Goal: Task Accomplishment & Management: Use online tool/utility

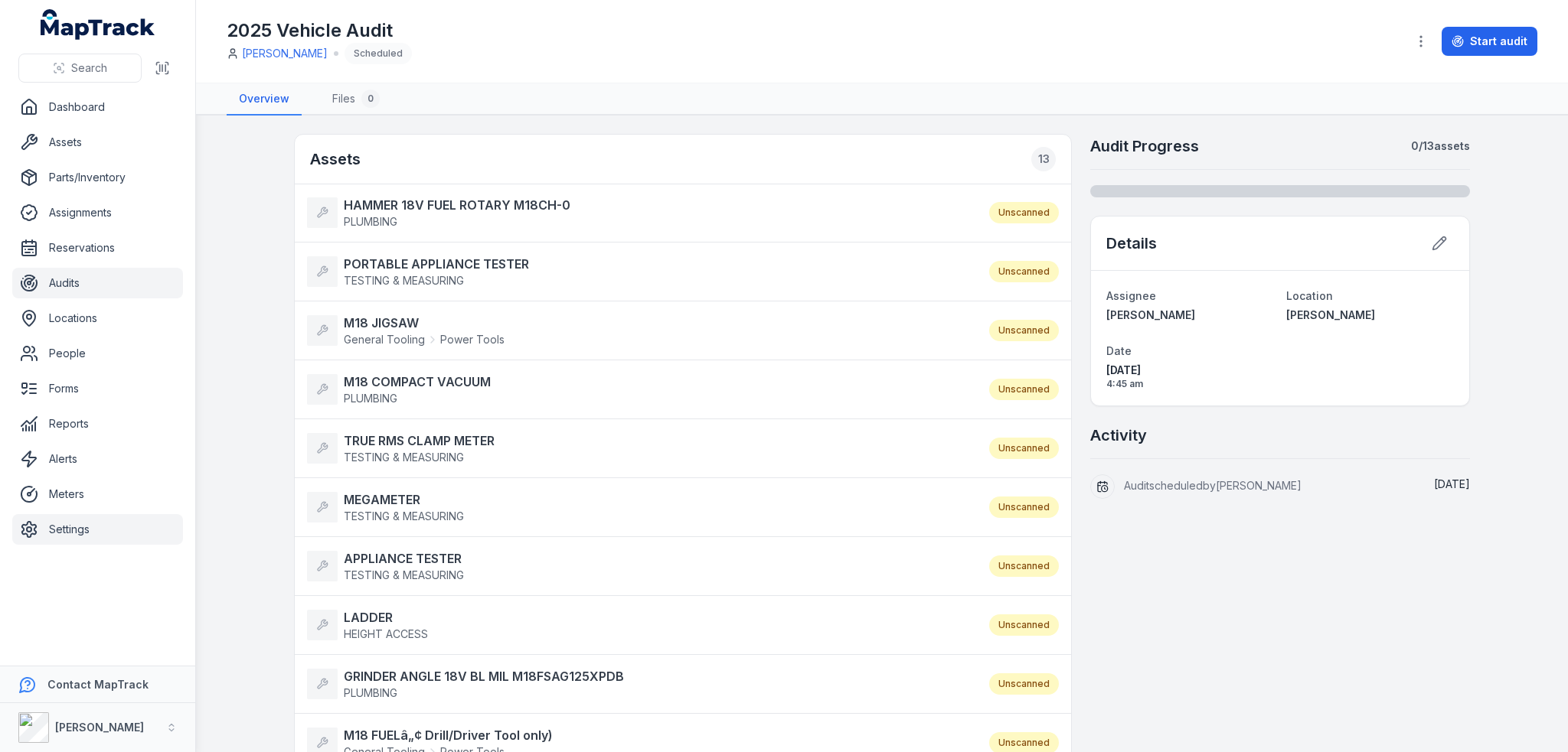
drag, startPoint x: 89, startPoint y: 110, endPoint x: 48, endPoint y: 530, distance: 422.0
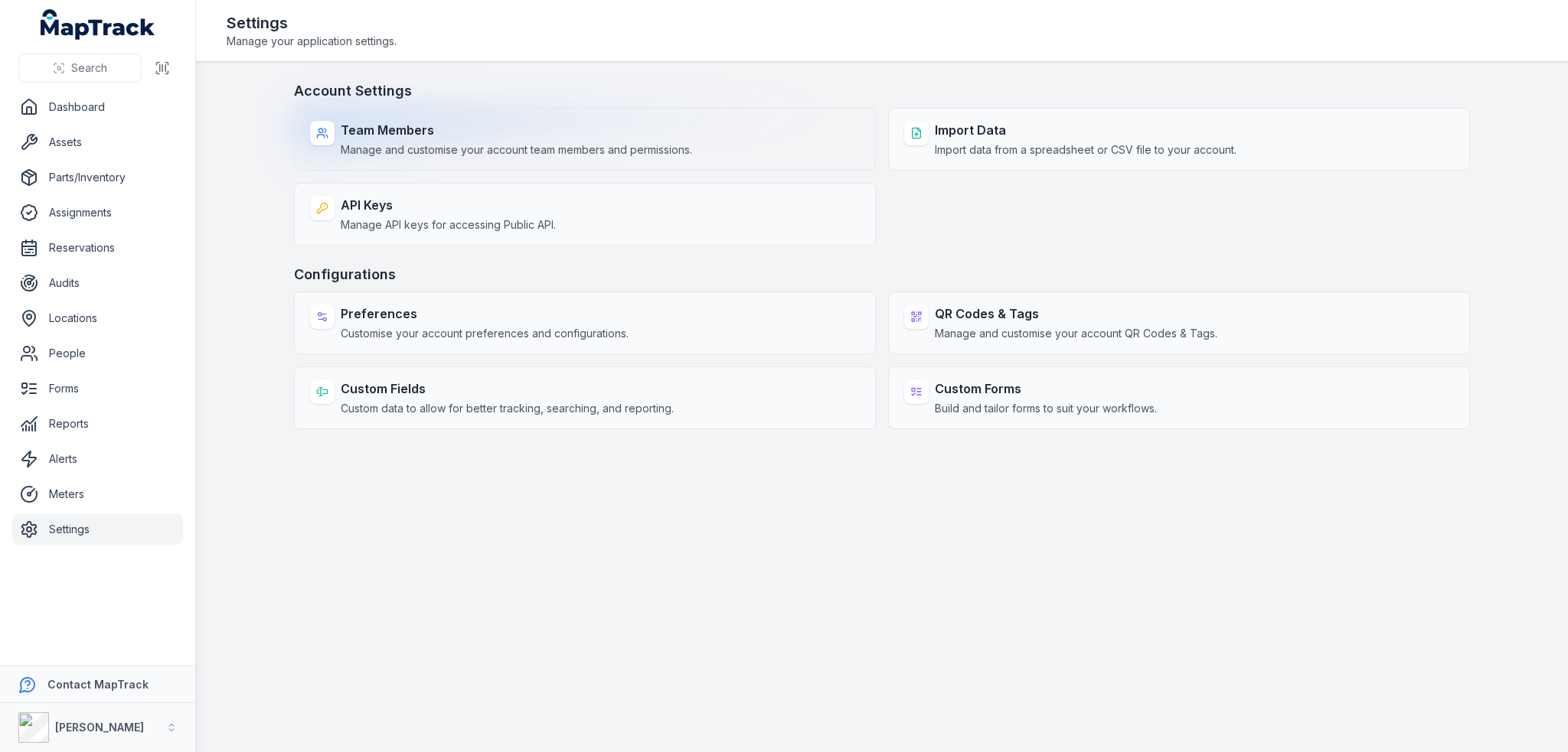
click at [414, 155] on span "Manage and customise your account team members and permissions." at bounding box center [516, 150] width 351 height 16
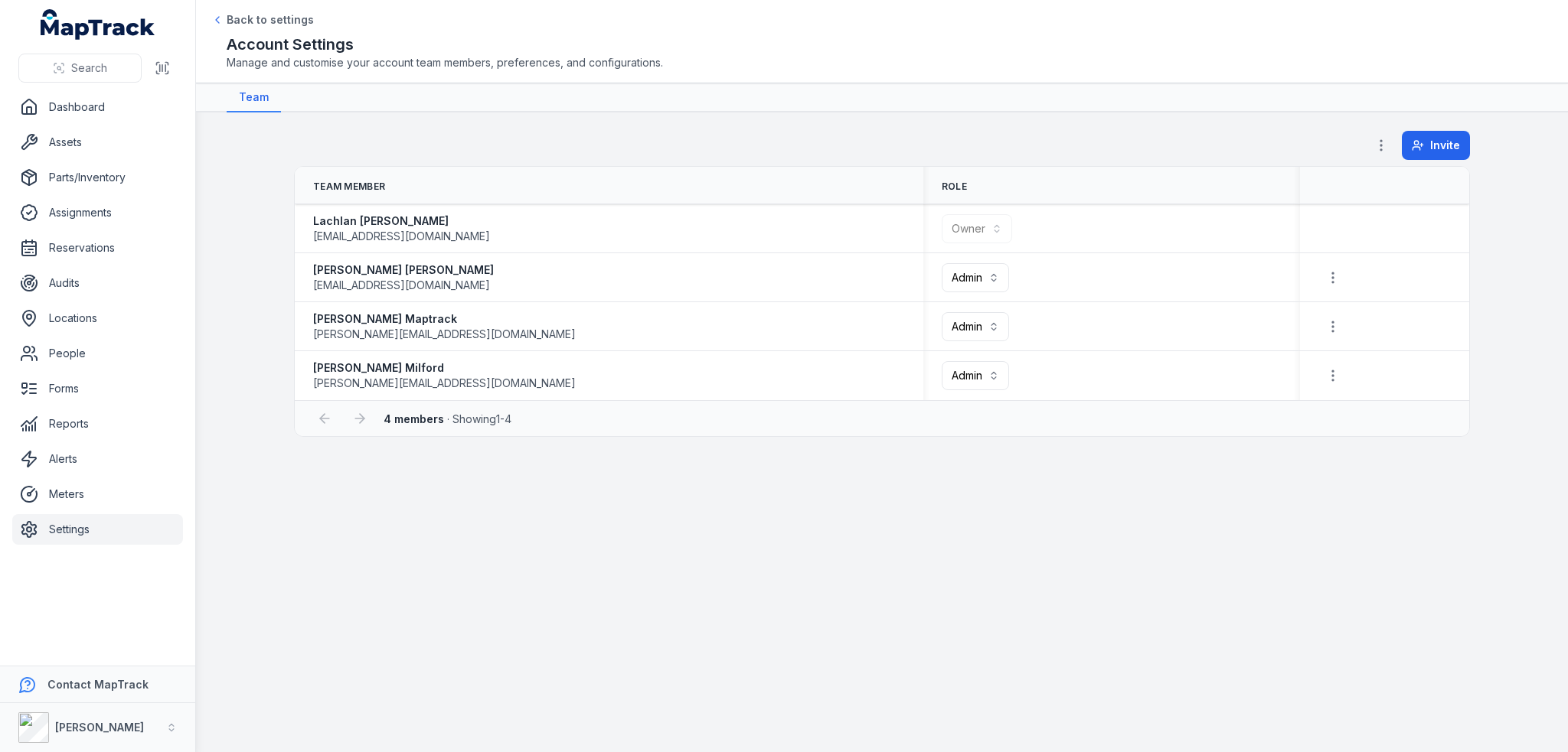
click at [69, 526] on link "Settings" at bounding box center [97, 529] width 171 height 30
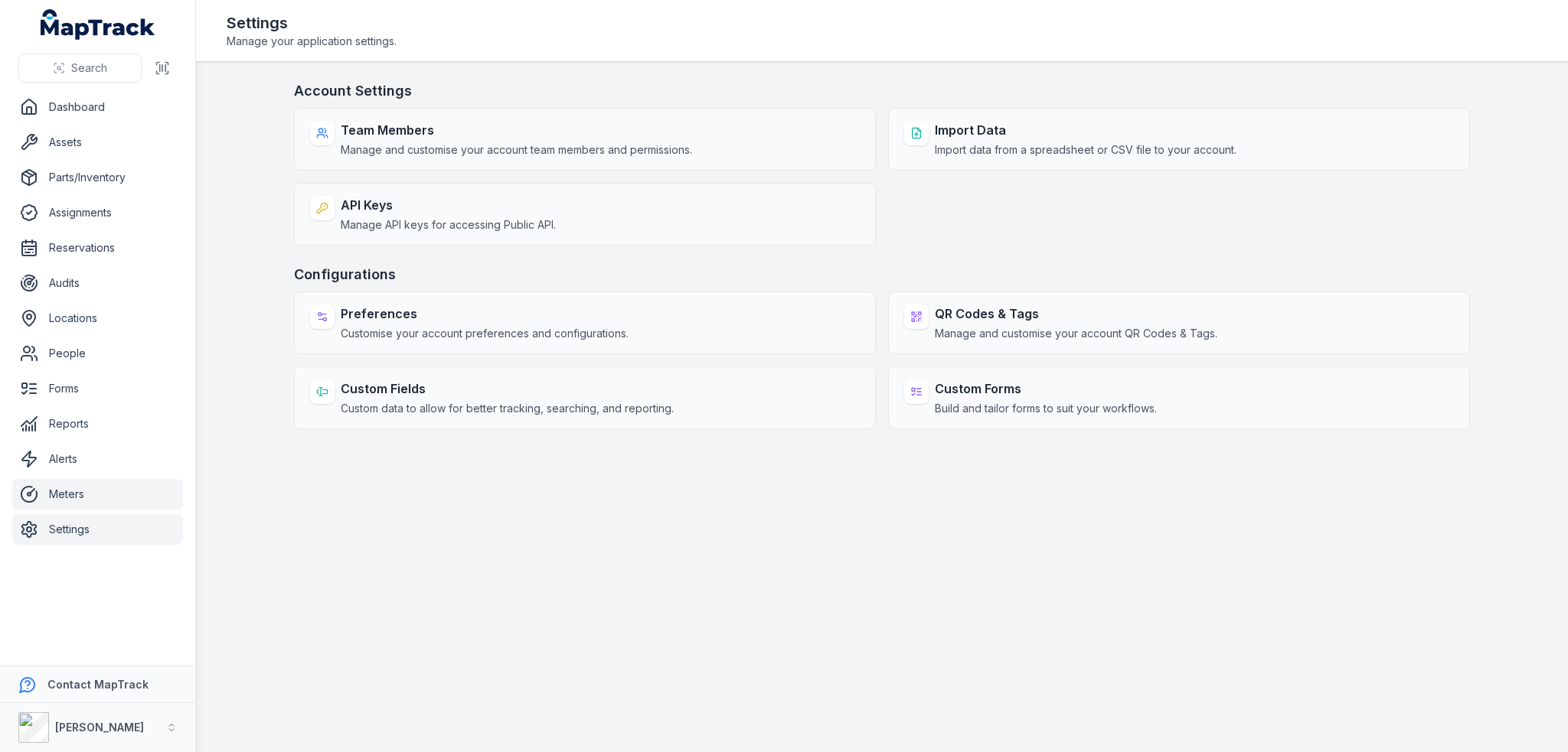
click at [73, 501] on link "Meters" at bounding box center [97, 494] width 171 height 30
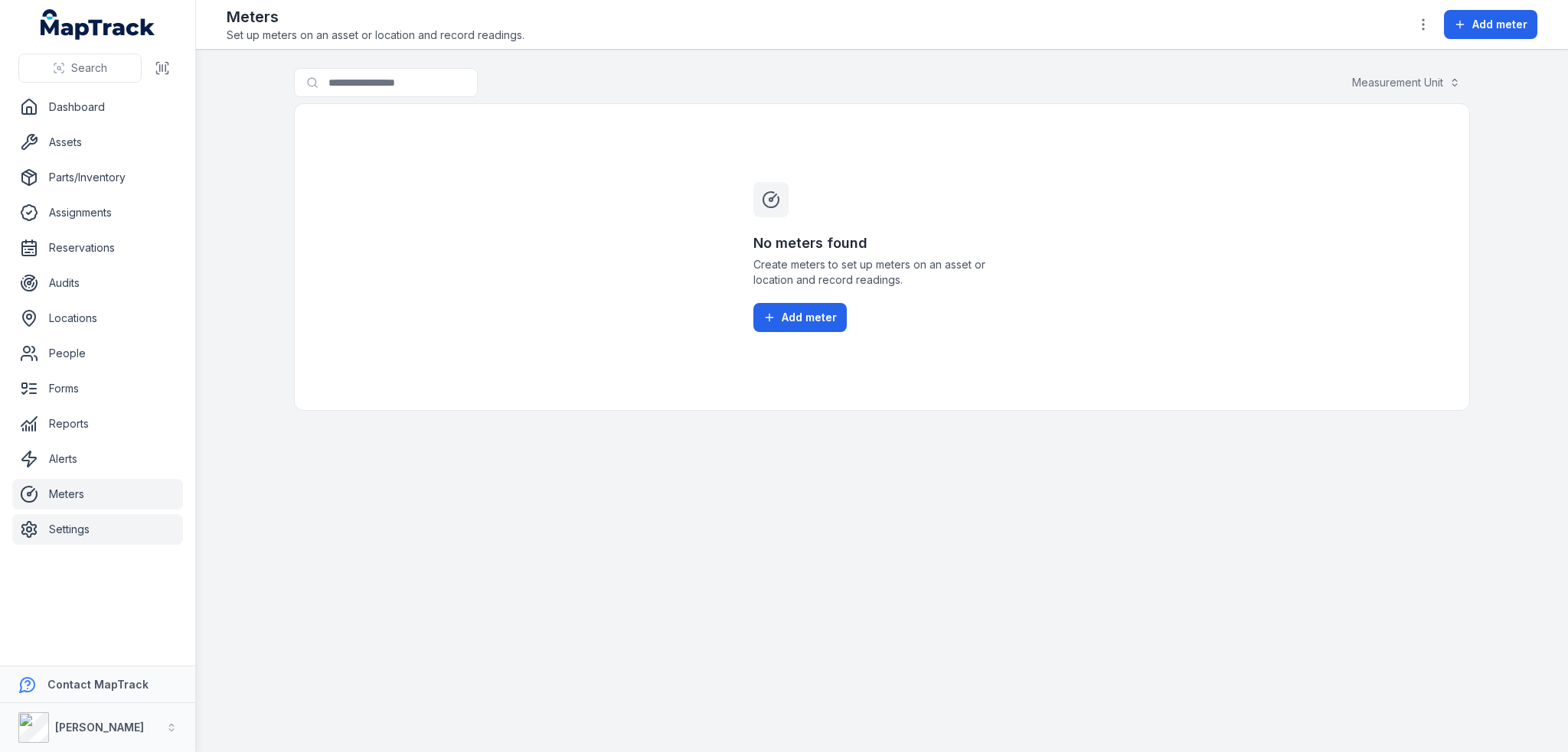
click at [64, 526] on link "Settings" at bounding box center [97, 529] width 171 height 30
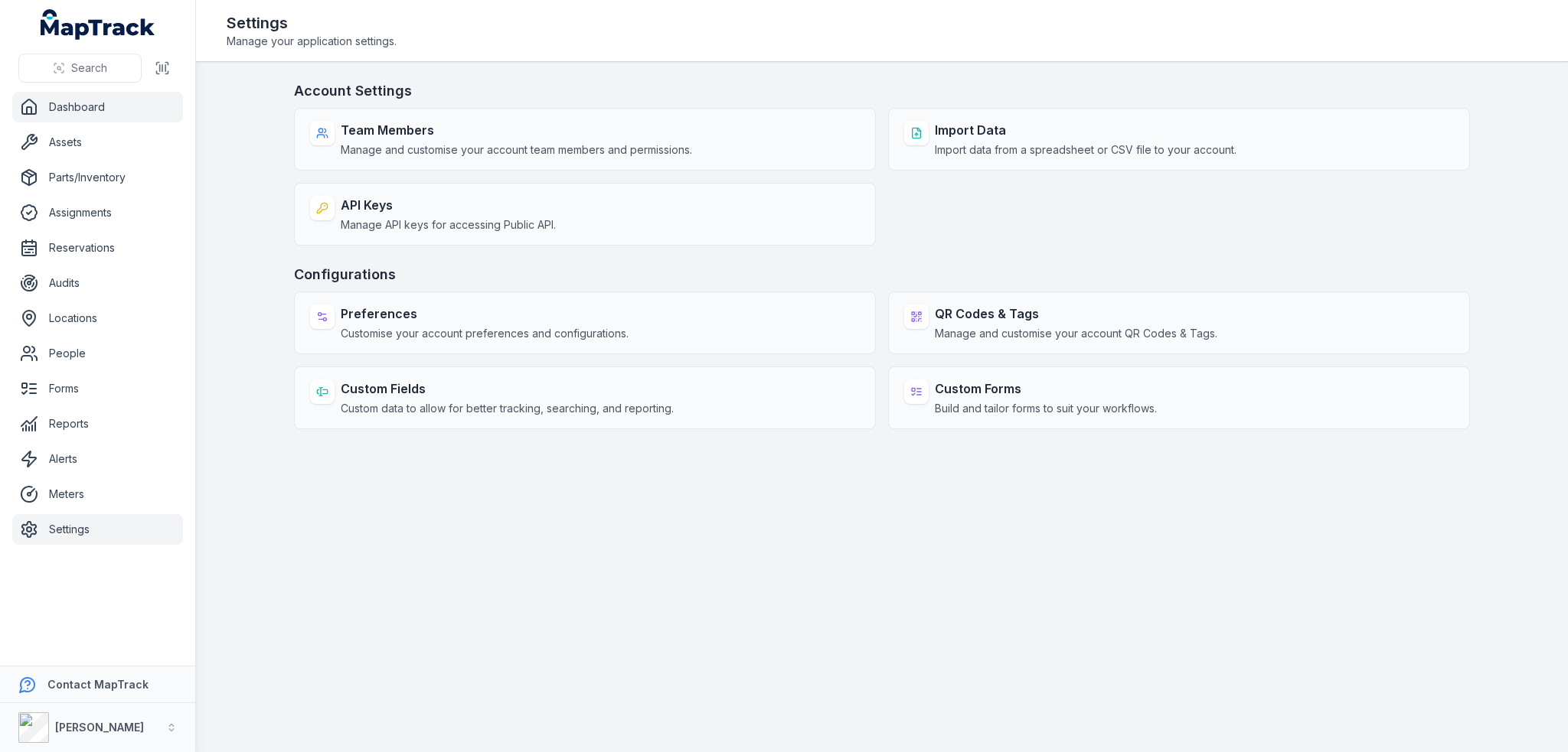
click at [54, 104] on link "Dashboard" at bounding box center [97, 107] width 171 height 30
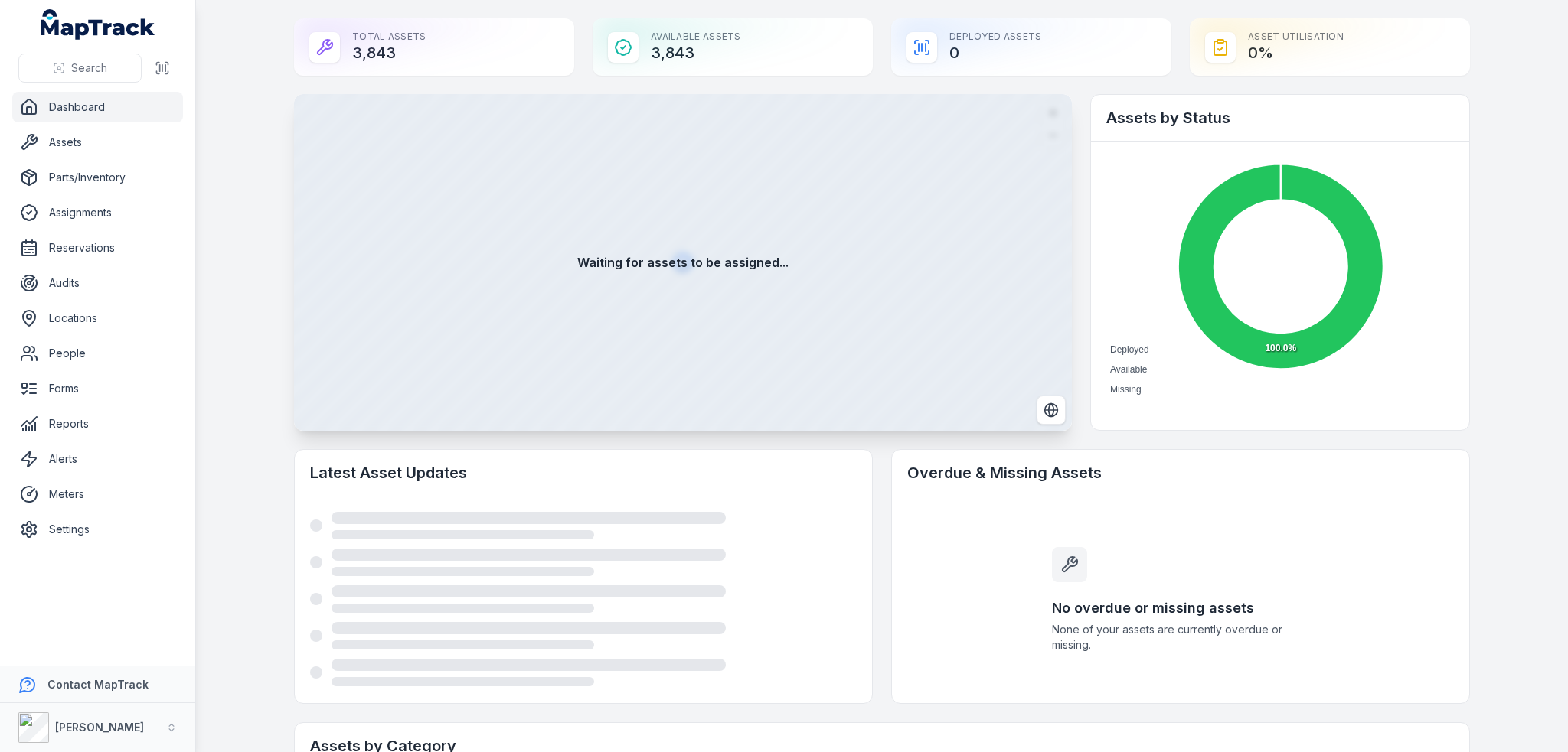
click at [1491, 422] on main "Total Assets 3,843 Available Assets 3,843 Deployed Assets 0 Asset utilisation 0…" at bounding box center [882, 376] width 1372 height 752
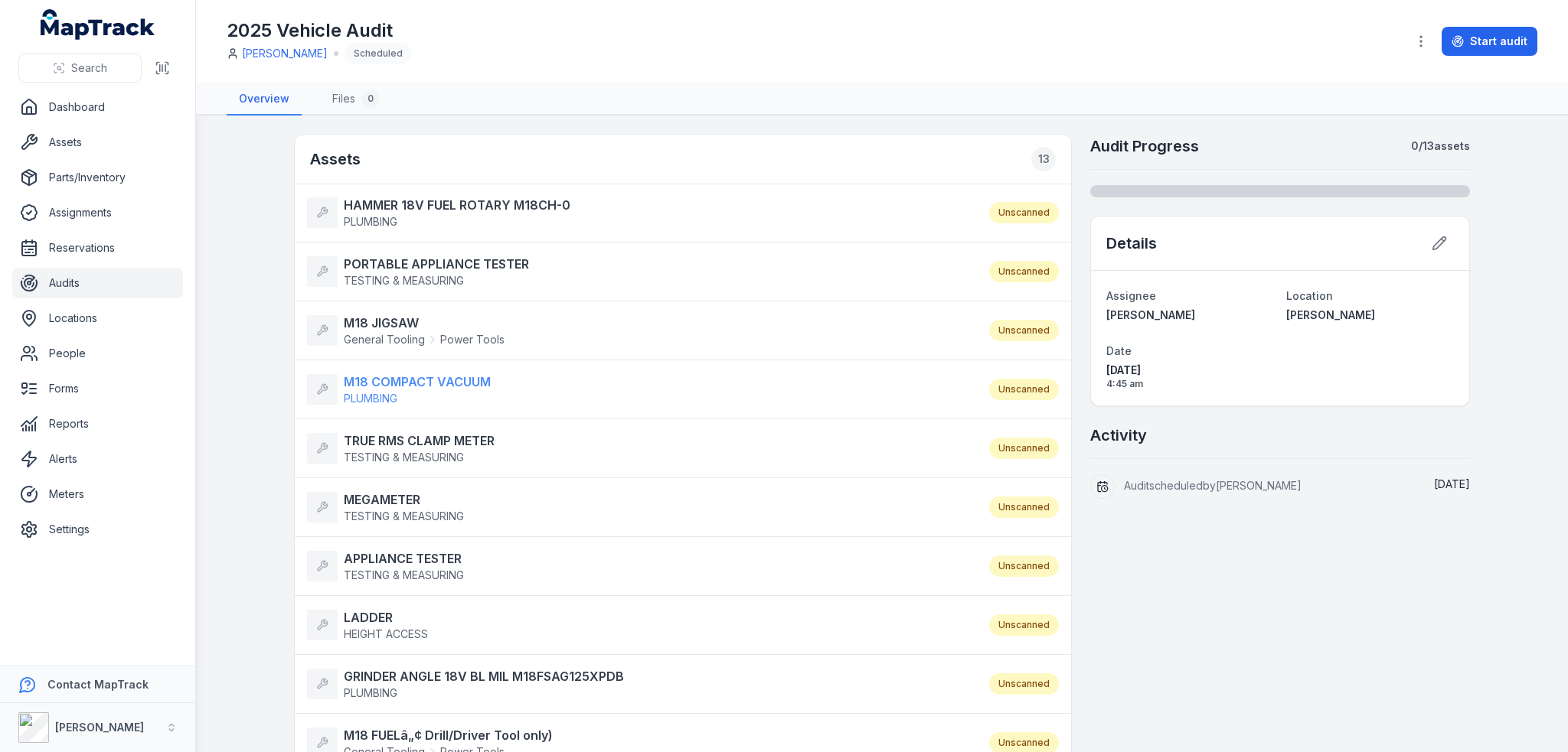
click at [438, 378] on strong "M18 COMPACT VACUUM" at bounding box center [418, 381] width 147 height 19
click at [393, 490] on strong "MEGAMETER" at bounding box center [404, 499] width 121 height 19
click at [59, 286] on link "Audits" at bounding box center [97, 282] width 171 height 30
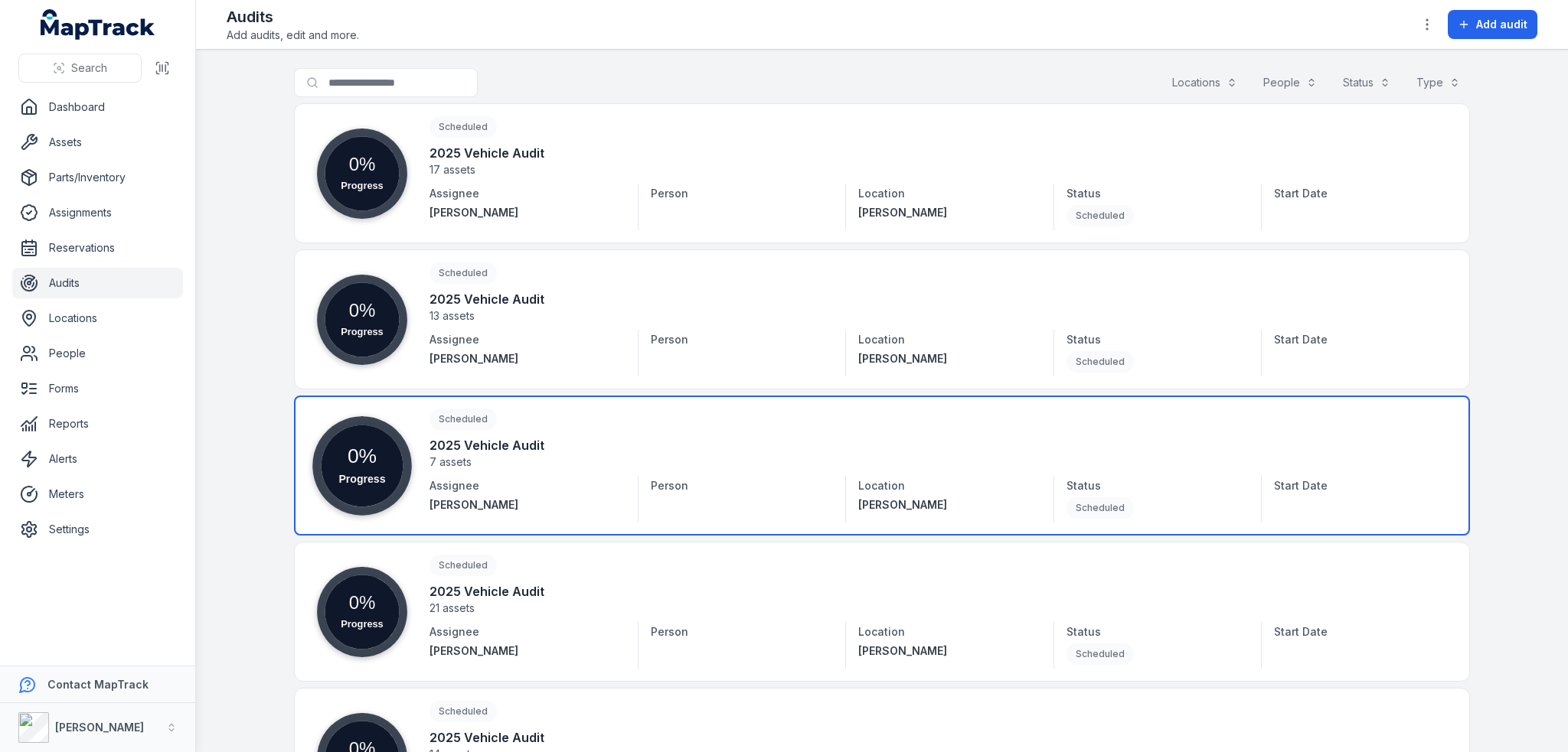
click at [491, 440] on link at bounding box center [882, 466] width 1176 height 140
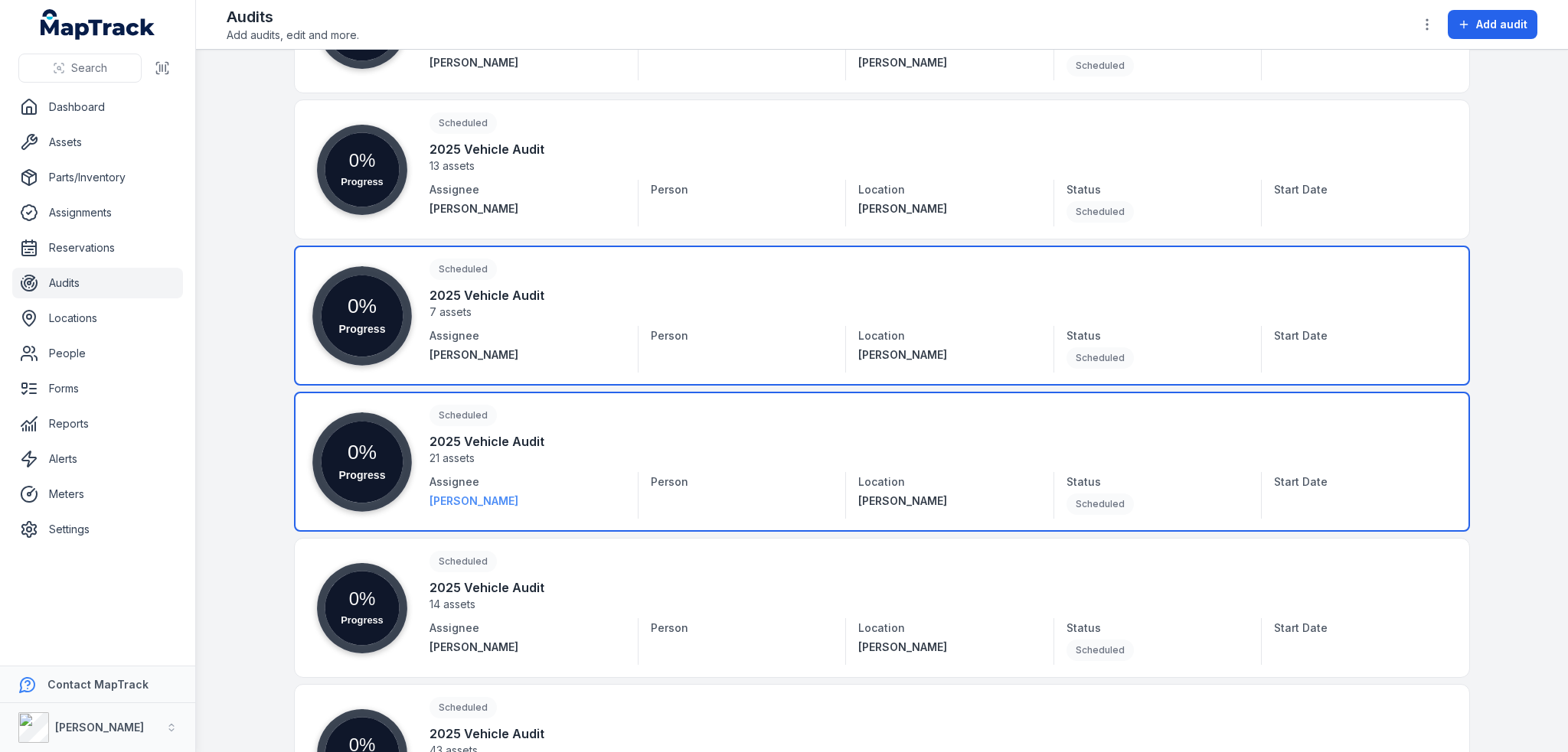
scroll to position [153, 0]
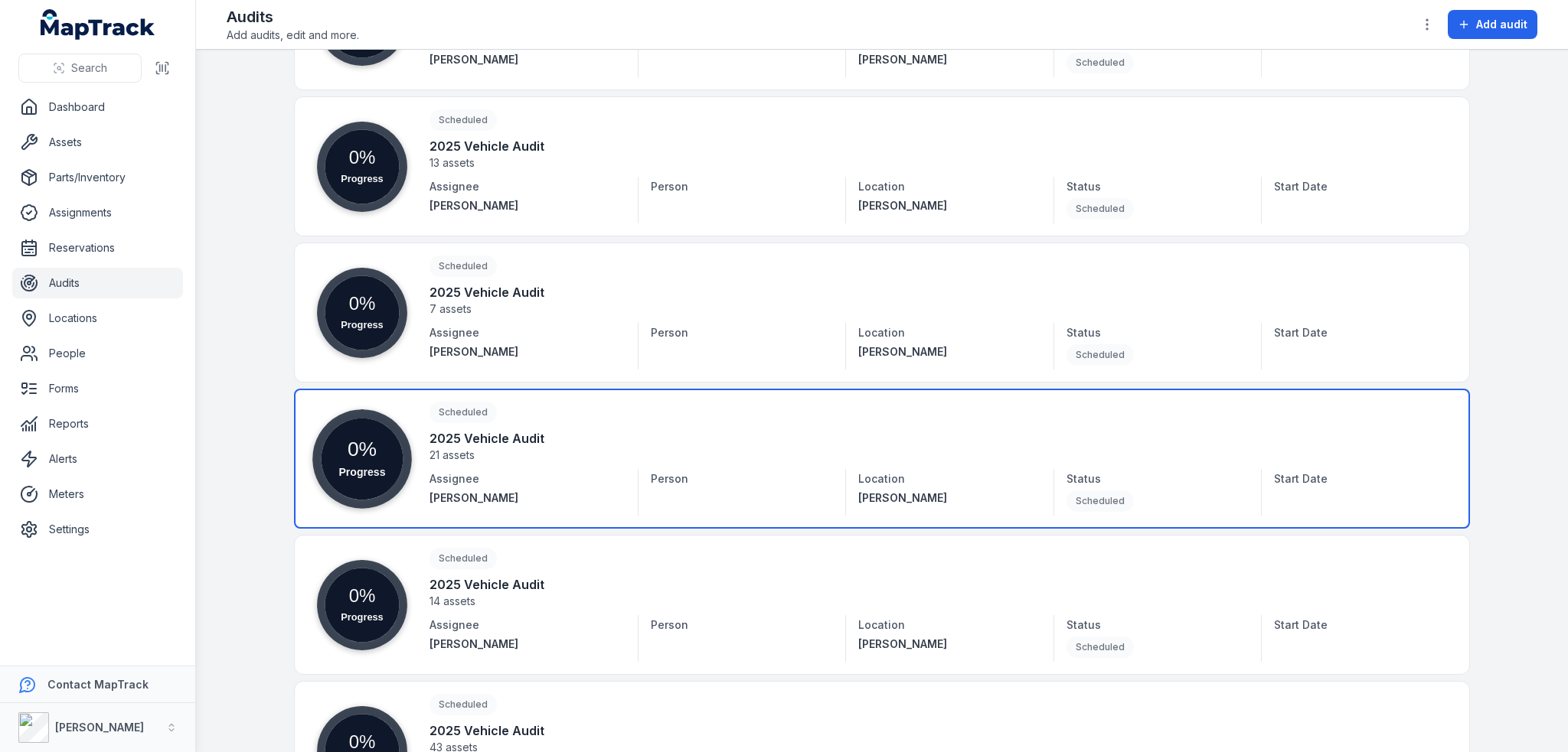
click at [501, 440] on link at bounding box center [882, 459] width 1176 height 140
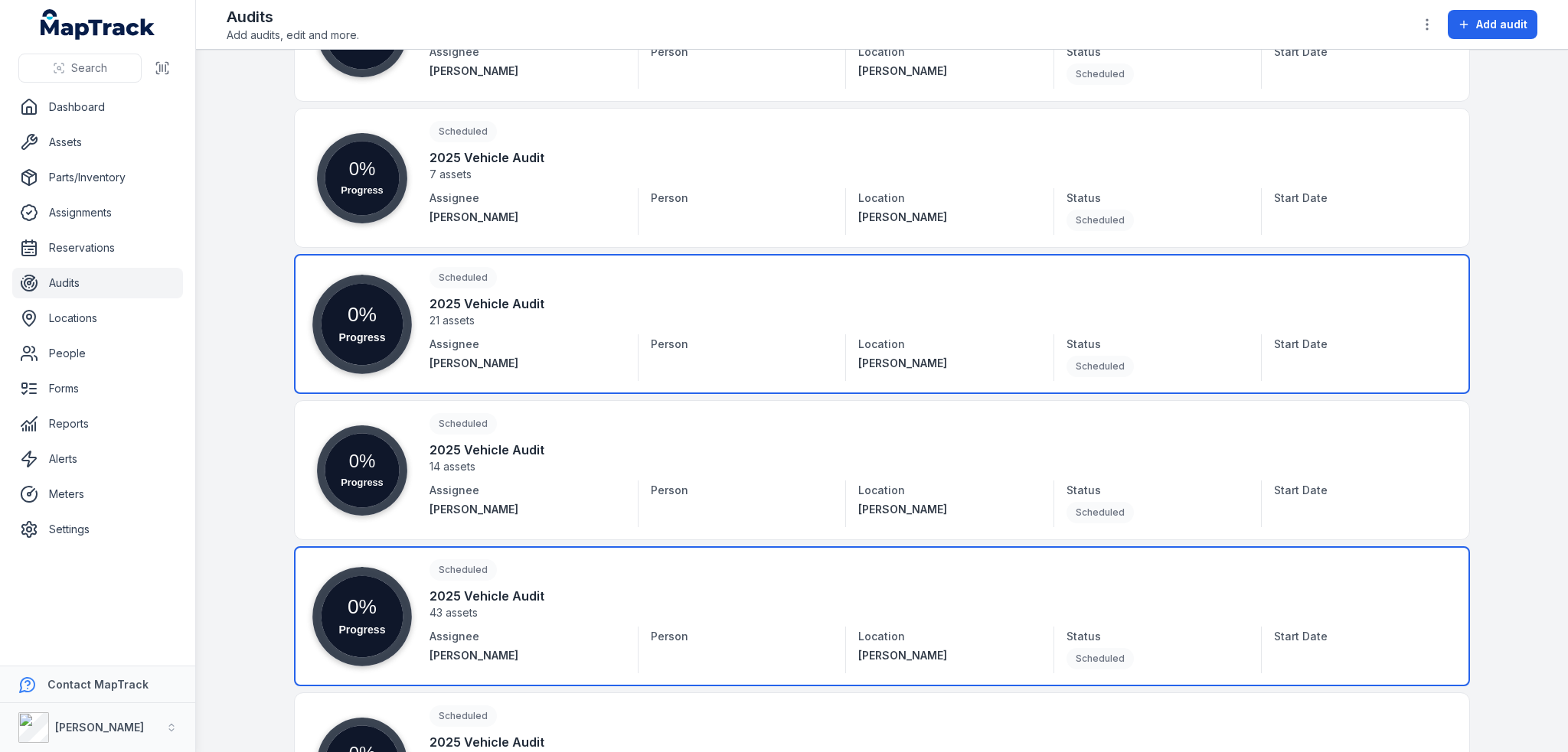
scroll to position [306, 0]
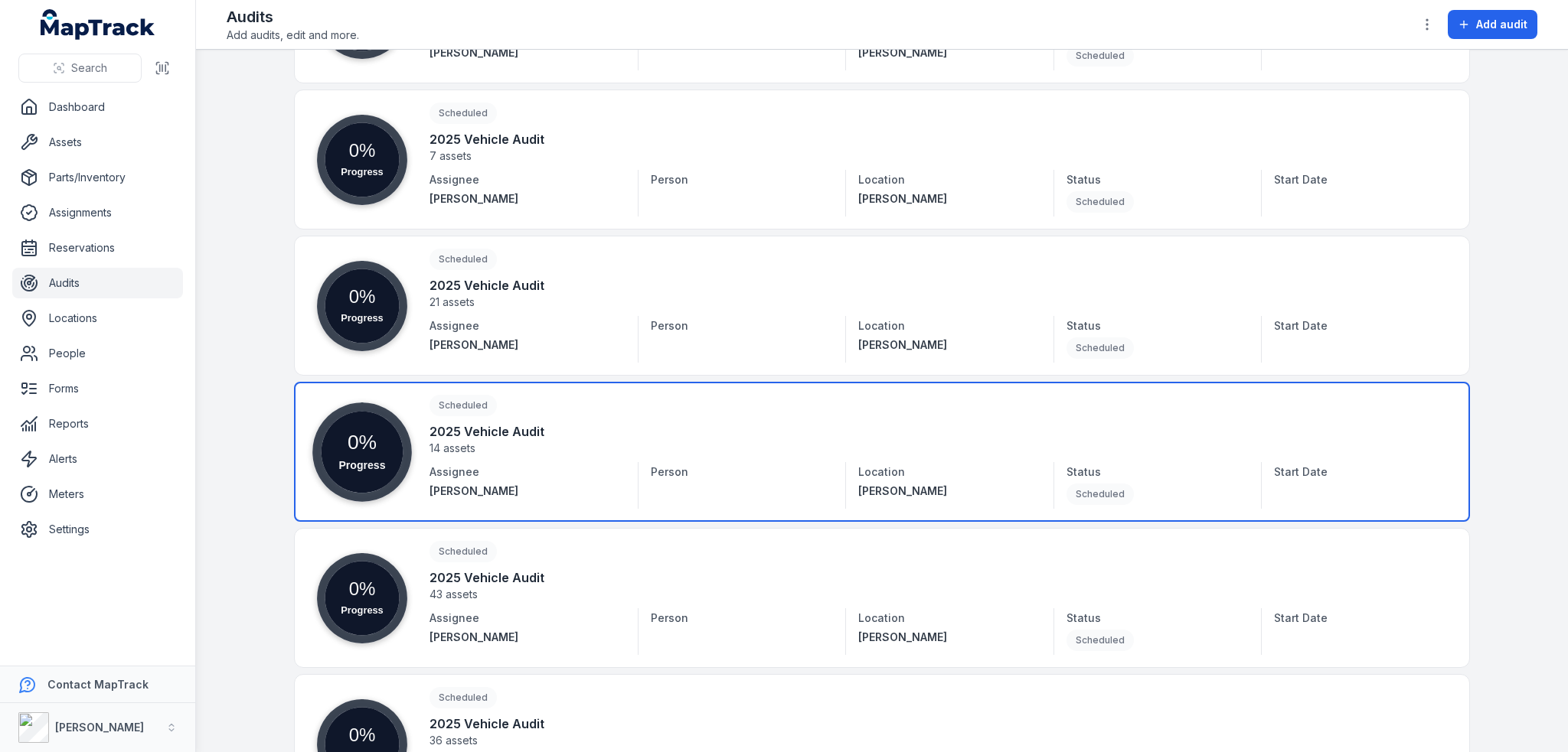
click at [623, 483] on link at bounding box center [882, 452] width 1176 height 140
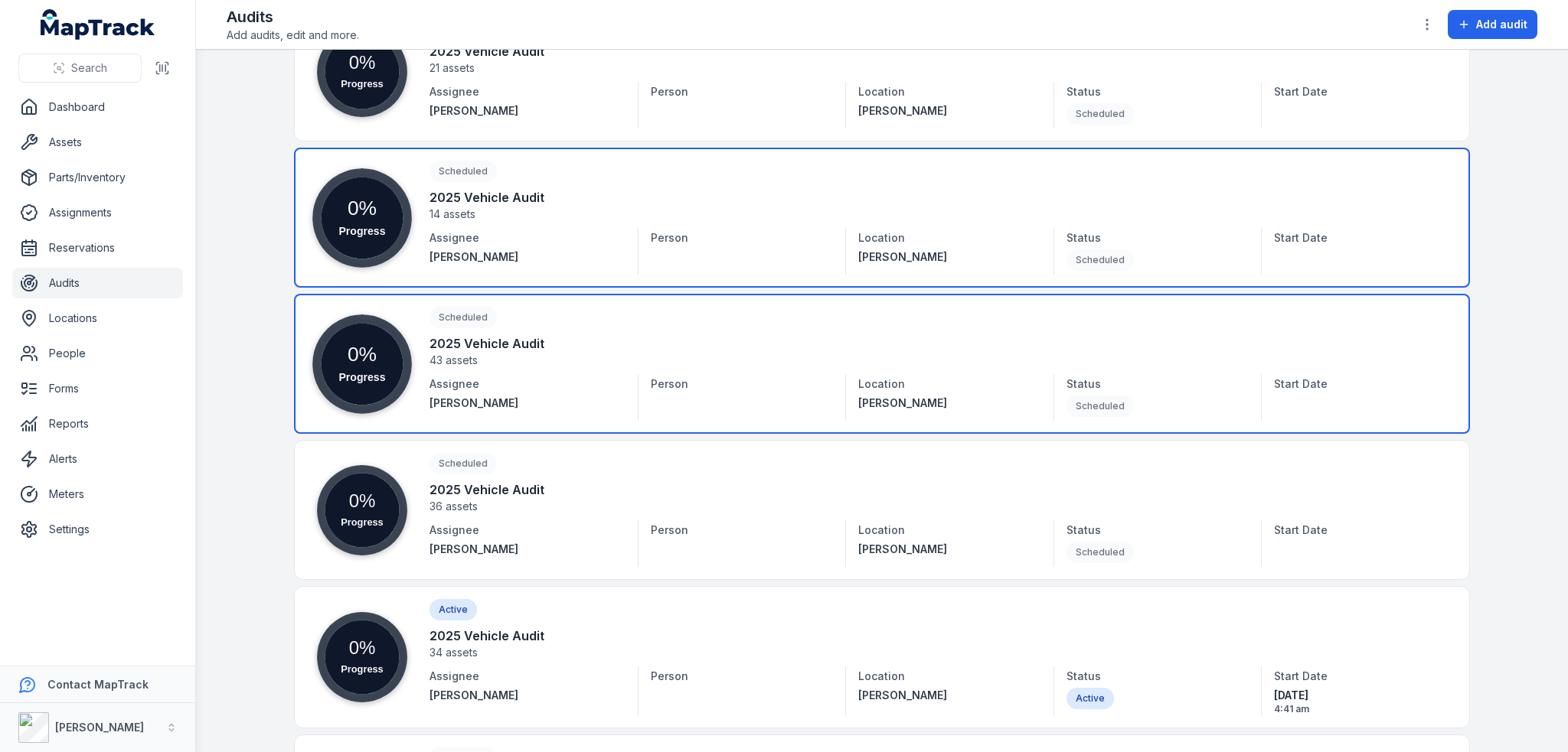
scroll to position [613, 0]
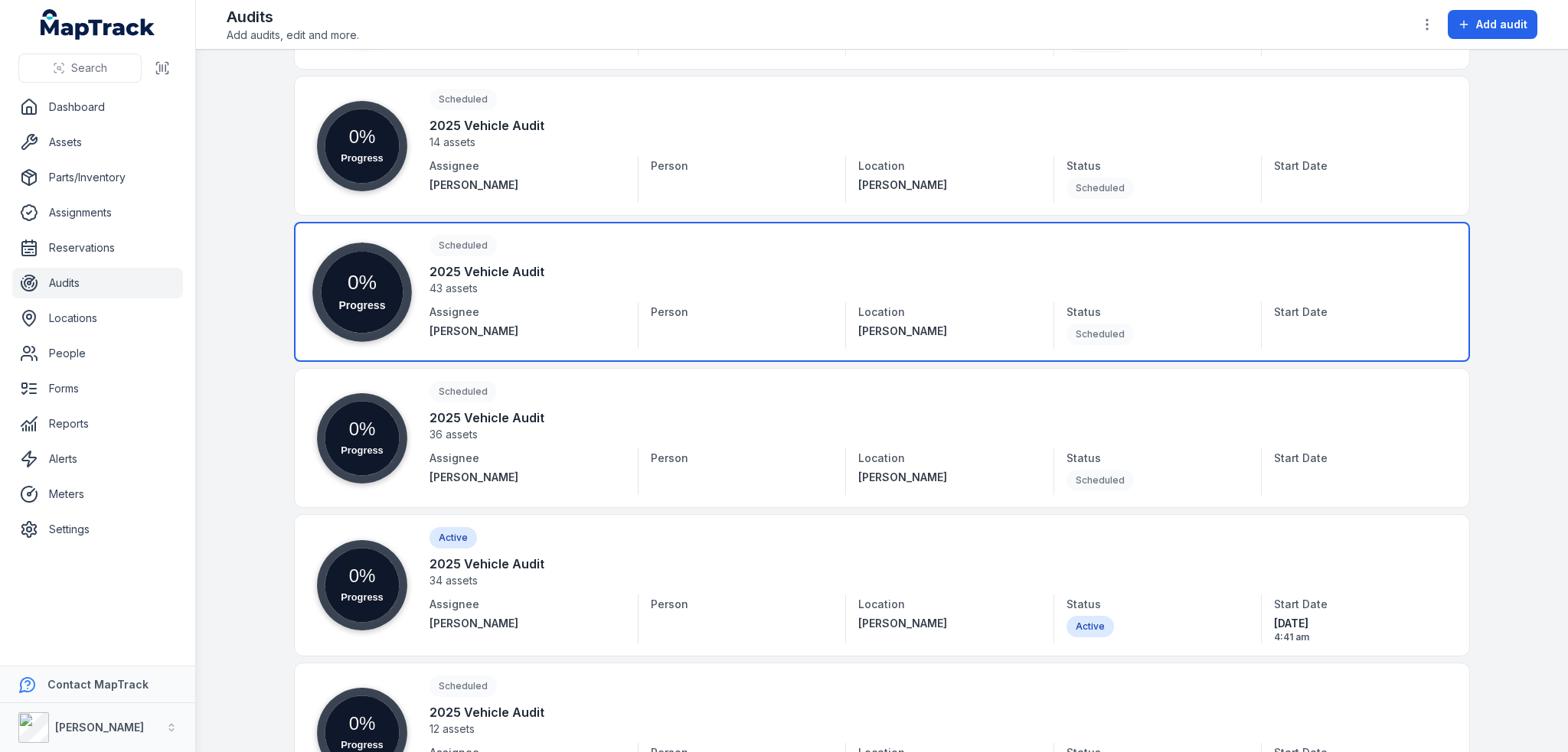
click at [554, 284] on link at bounding box center [882, 291] width 1176 height 140
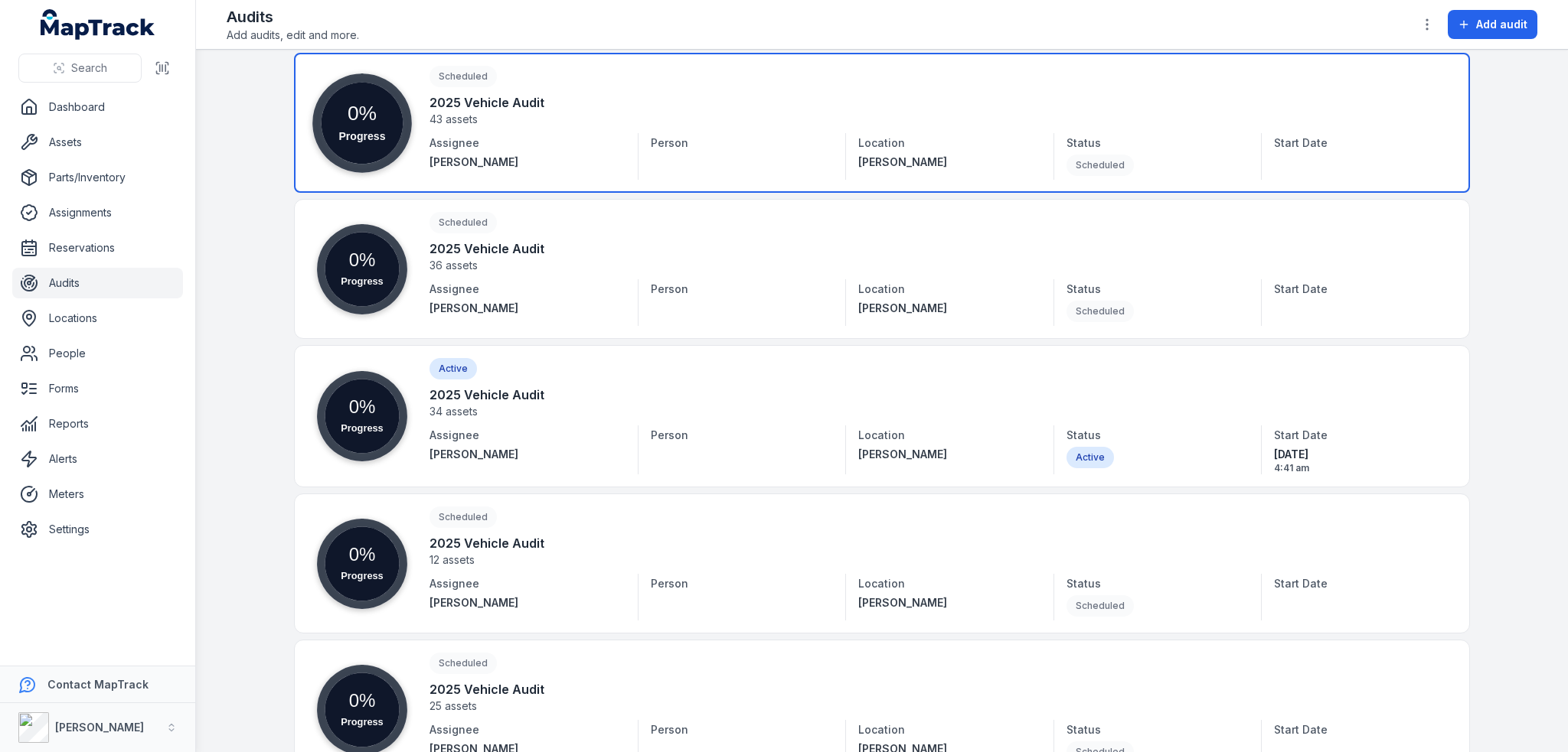
scroll to position [745, 0]
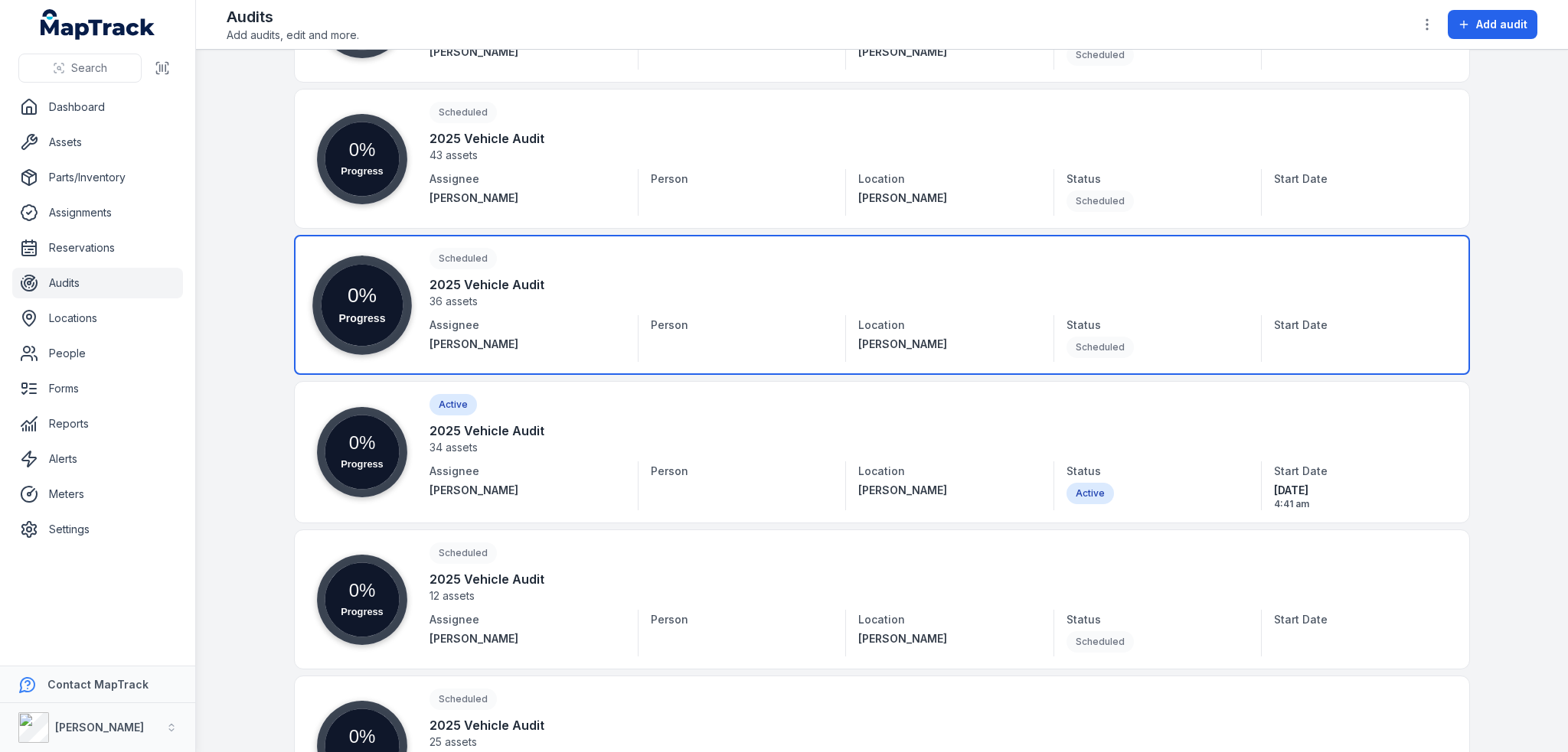
click at [473, 309] on link at bounding box center [882, 305] width 1176 height 140
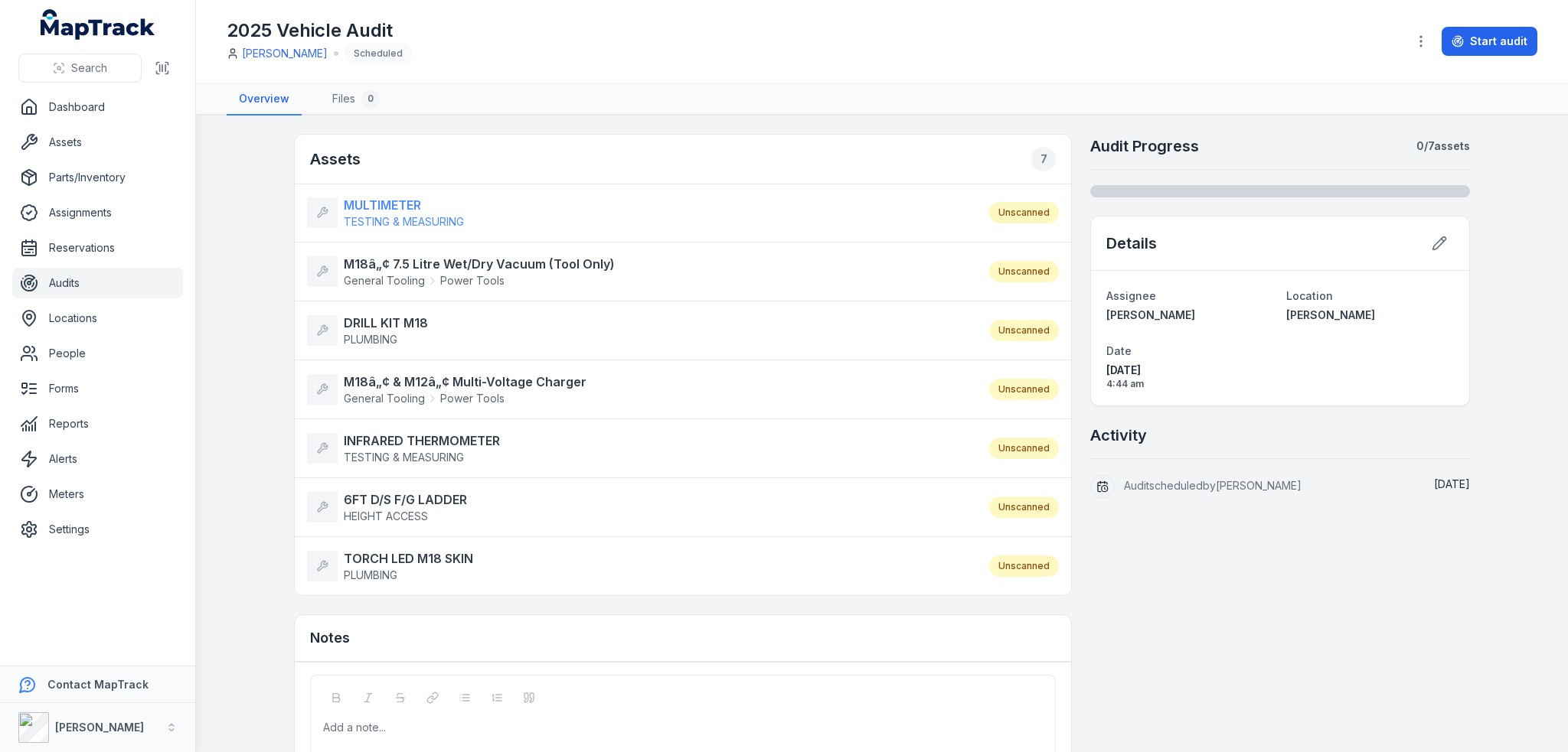
click at [393, 197] on strong "MULTIMETER" at bounding box center [404, 205] width 121 height 19
click at [436, 255] on strong "M18â„¢ 7.5 Litre Wet/Dry Vacuum (Tool Only)" at bounding box center [480, 264] width 271 height 19
click at [379, 314] on strong "DRILL KIT M18" at bounding box center [386, 323] width 84 height 19
click at [394, 378] on strong "M18â„¢ & M12â„¢ Multi-Voltage Charger" at bounding box center [465, 381] width 242 height 19
click at [393, 431] on strong "INFRARED THERMOMETER" at bounding box center [422, 440] width 156 height 19
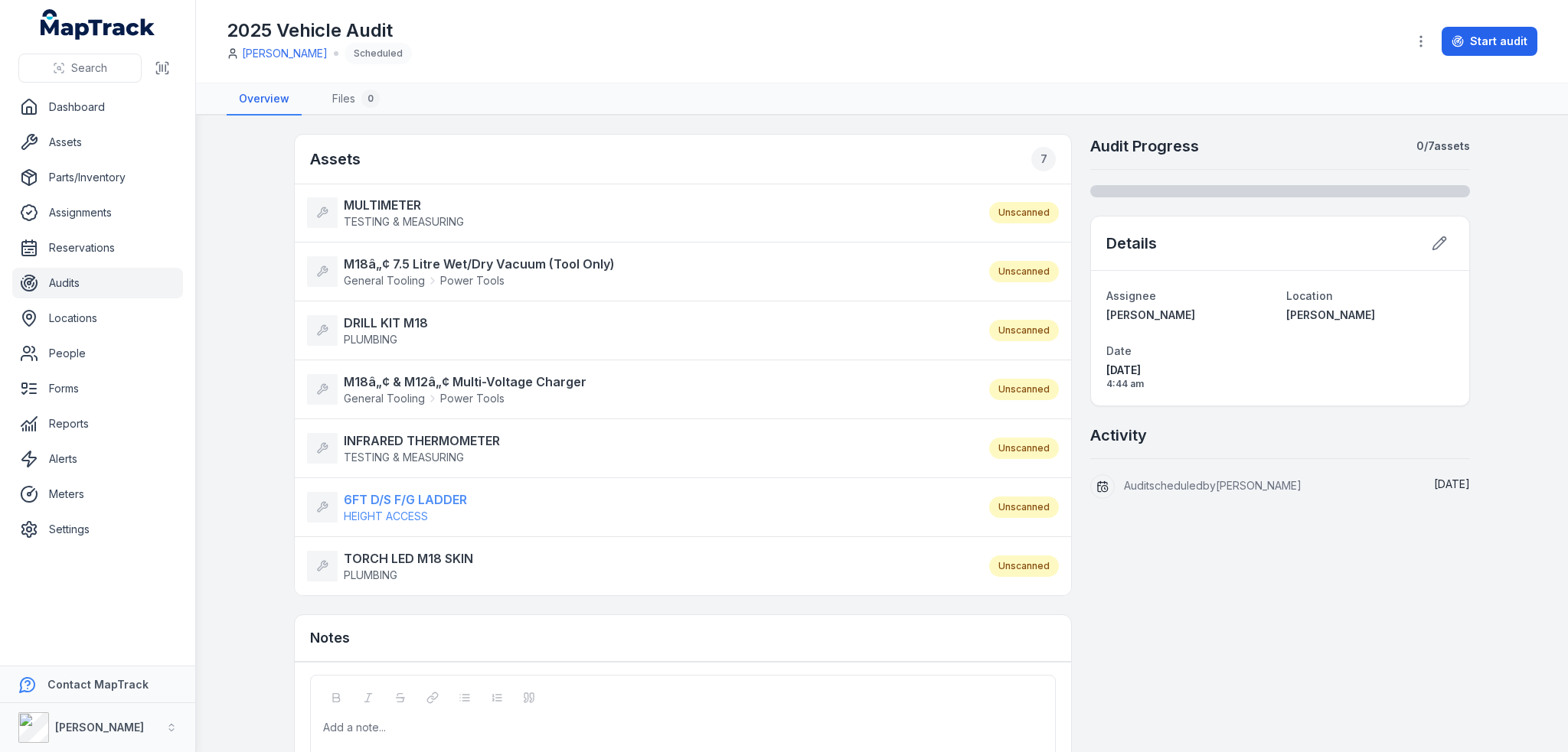
click at [384, 495] on strong "6FT D/S F/G LADDER" at bounding box center [406, 499] width 124 height 19
click at [386, 550] on strong "TORCH LED M18 SKIN" at bounding box center [409, 559] width 129 height 19
click at [376, 200] on strong "MULTIMETER" at bounding box center [404, 205] width 121 height 19
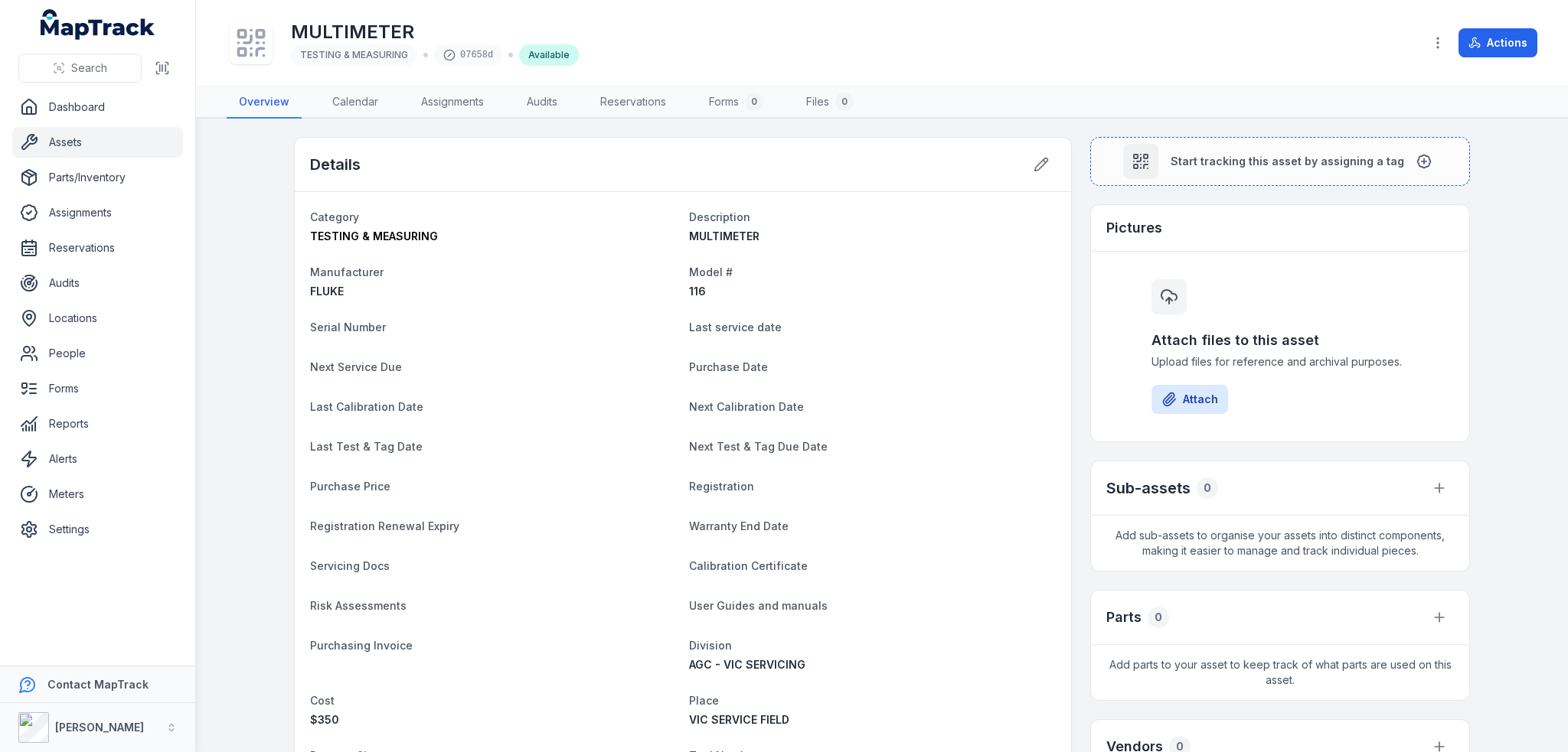
scroll to position [455, 0]
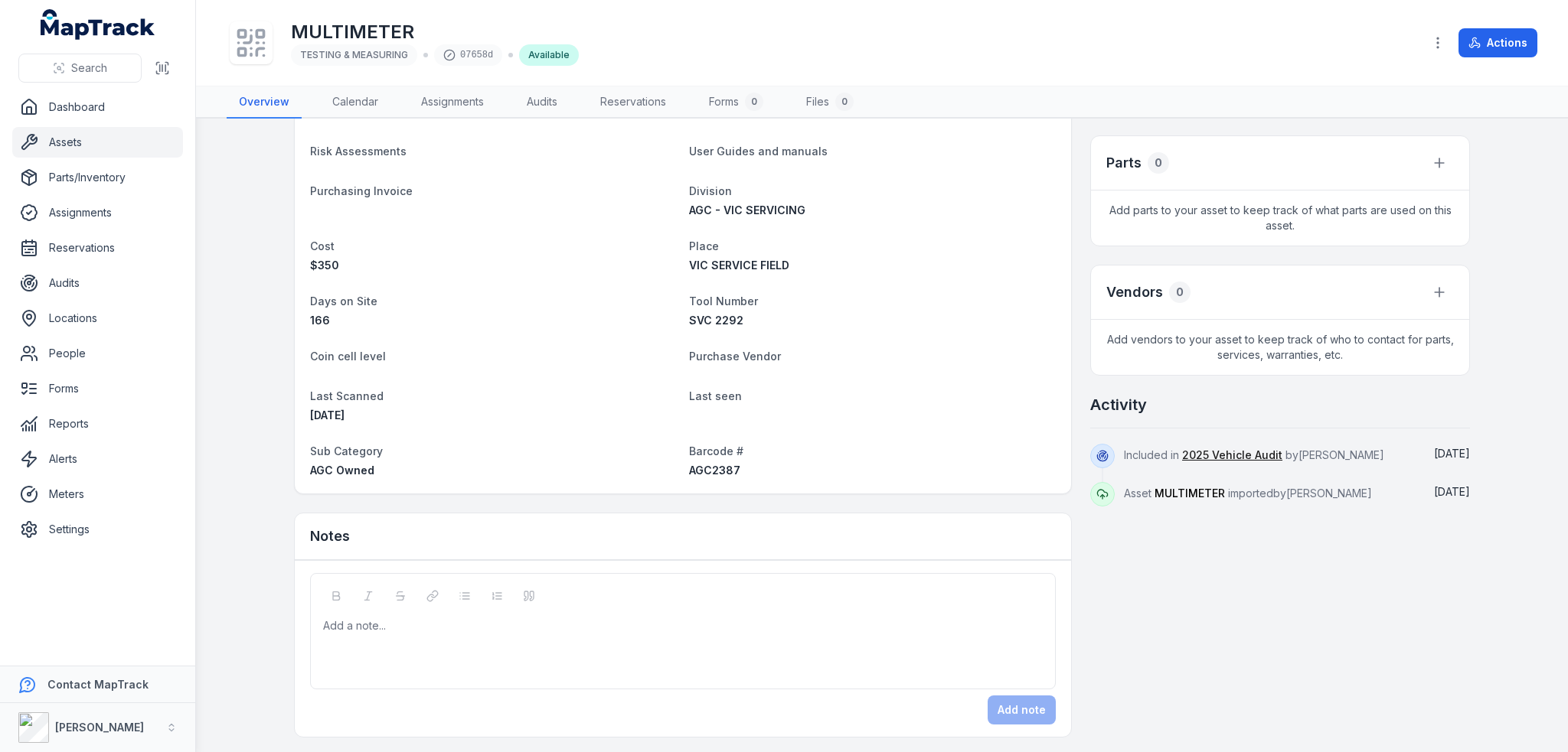
click at [701, 476] on div "AGC2387" at bounding box center [873, 471] width 367 height 16
click at [703, 470] on span "AGC2387" at bounding box center [715, 470] width 51 height 13
copy span "AGC2387"
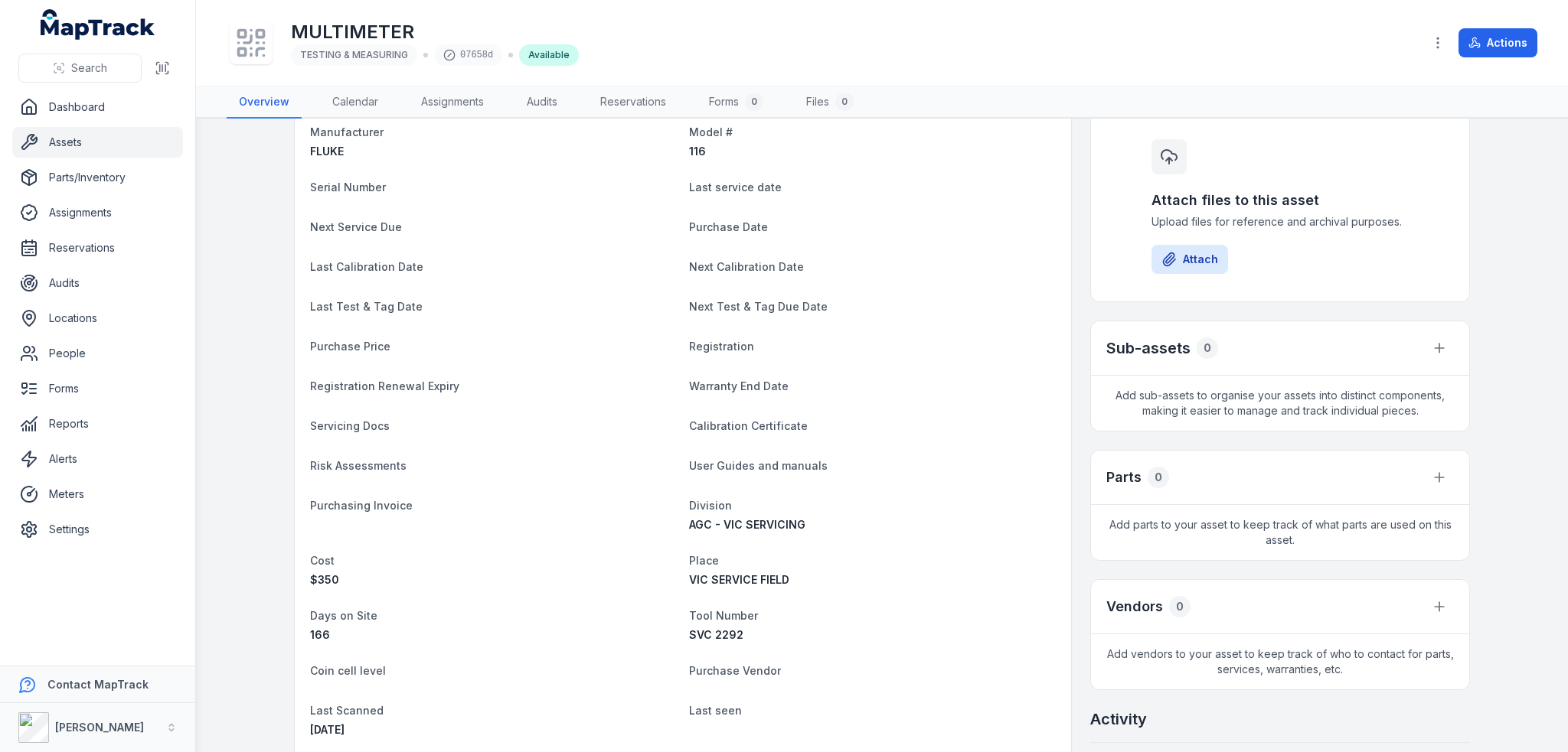
scroll to position [0, 0]
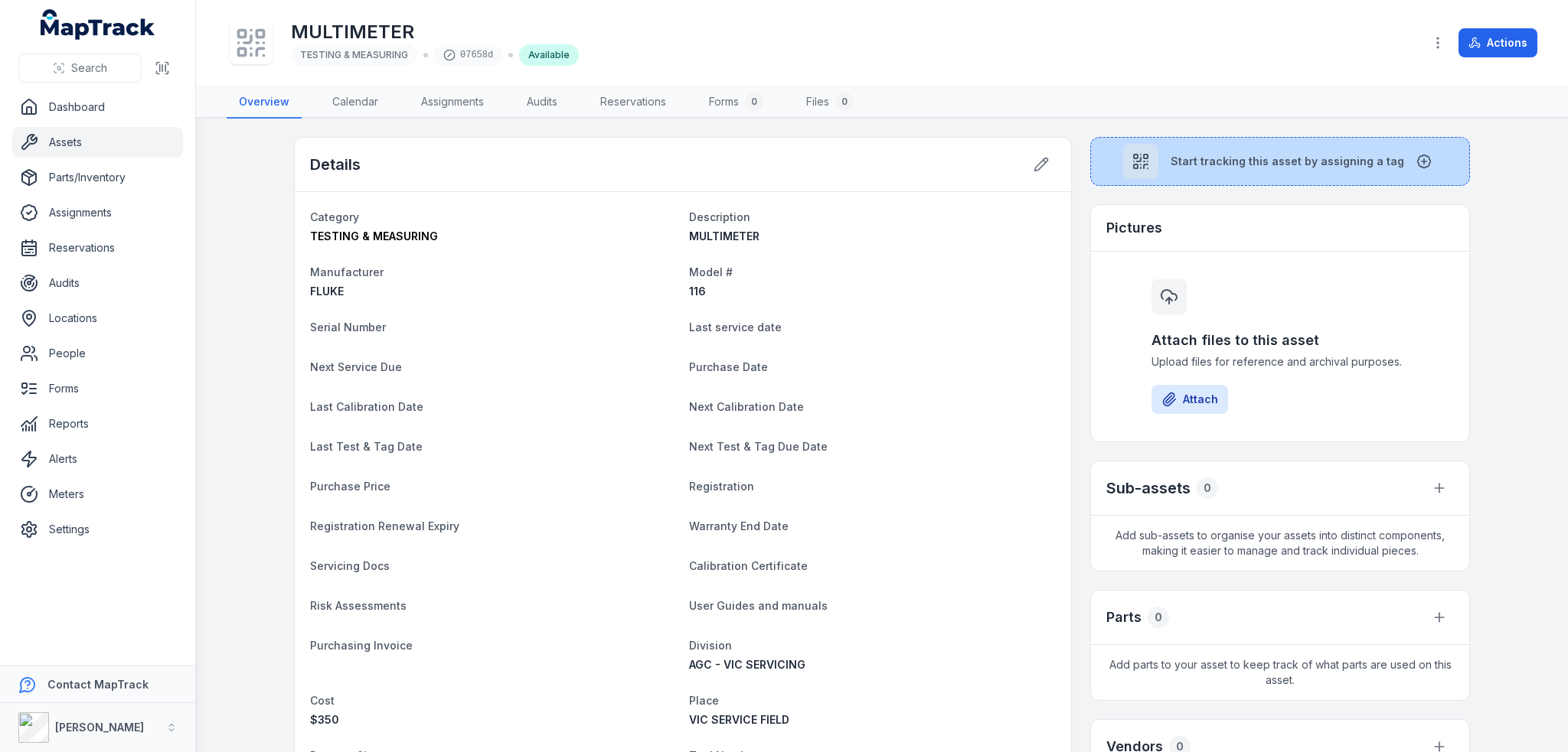
click at [1139, 171] on div at bounding box center [1140, 162] width 35 height 35
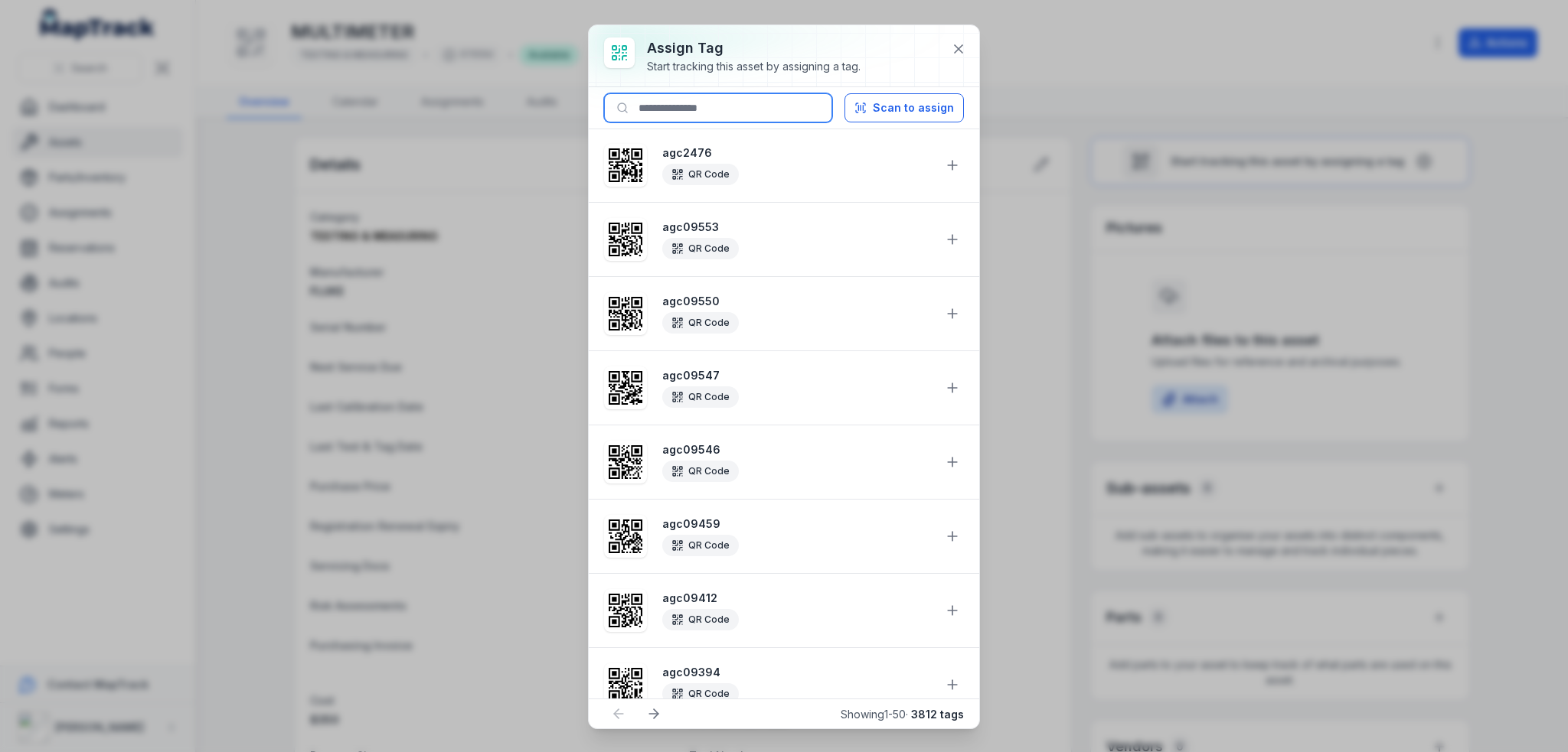
click at [721, 103] on input at bounding box center [718, 108] width 228 height 29
paste input "*******"
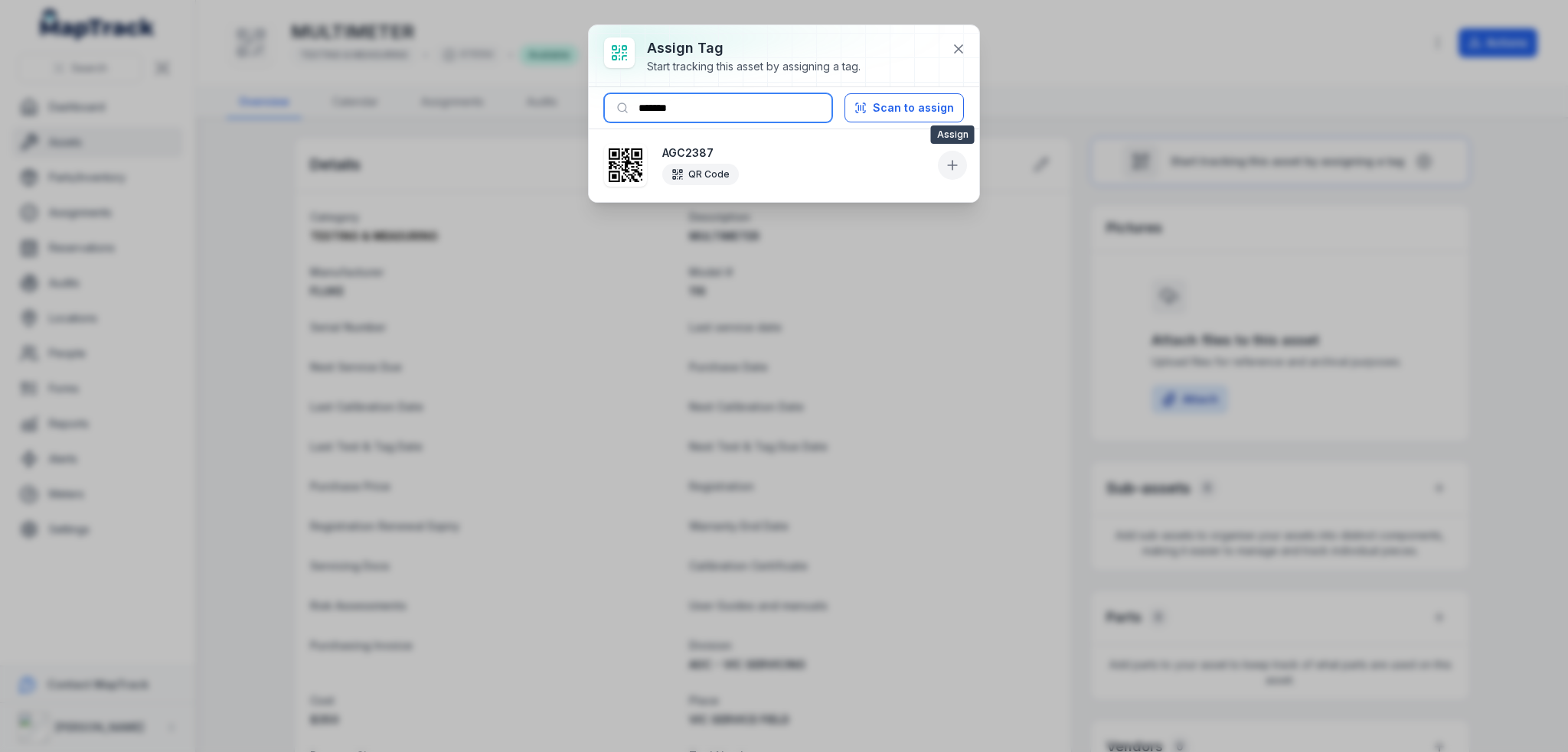
type input "*******"
click at [953, 166] on icon at bounding box center [952, 166] width 16 height 16
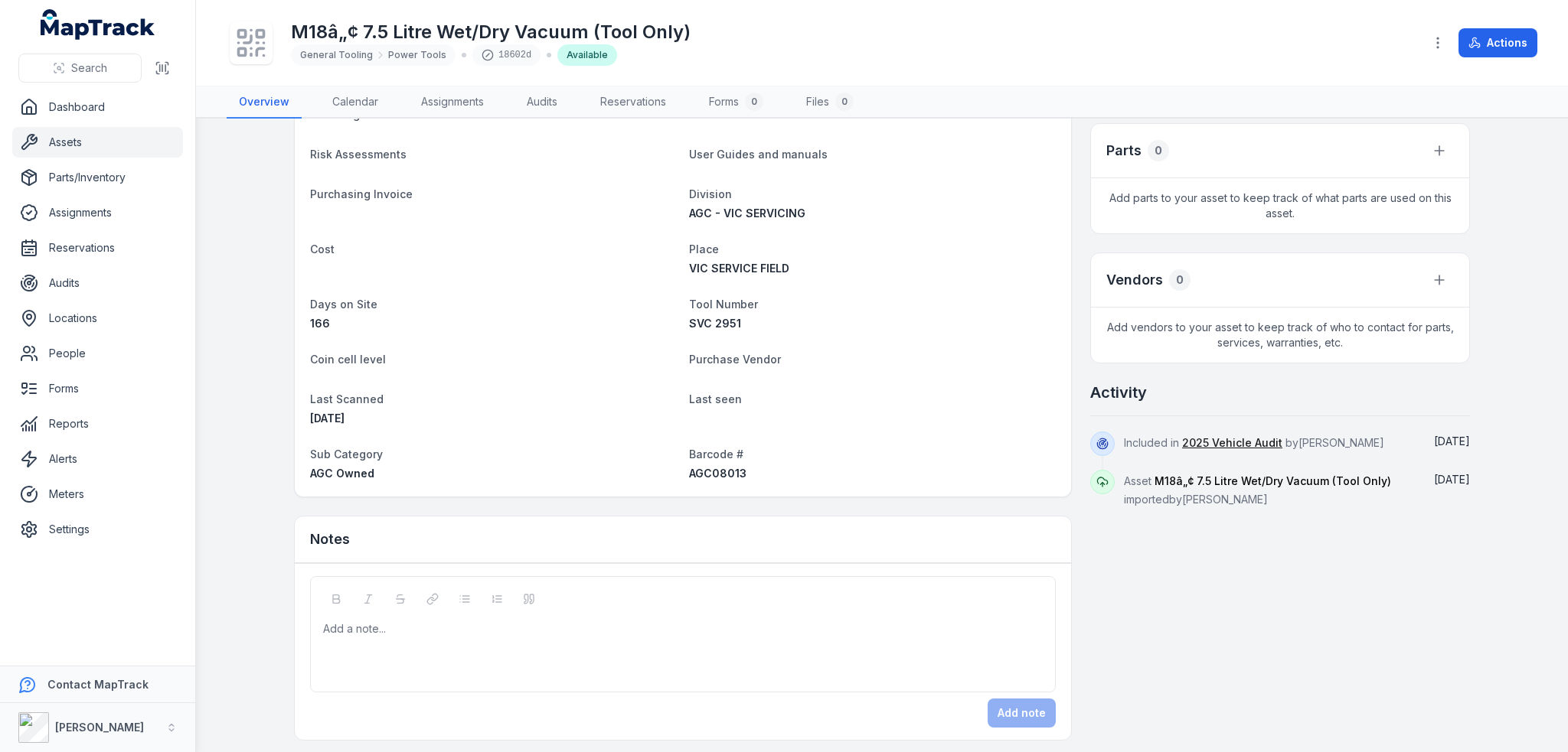
scroll to position [470, 0]
click at [715, 464] on span "AGC08013" at bounding box center [718, 470] width 58 height 13
copy span "AGC08013"
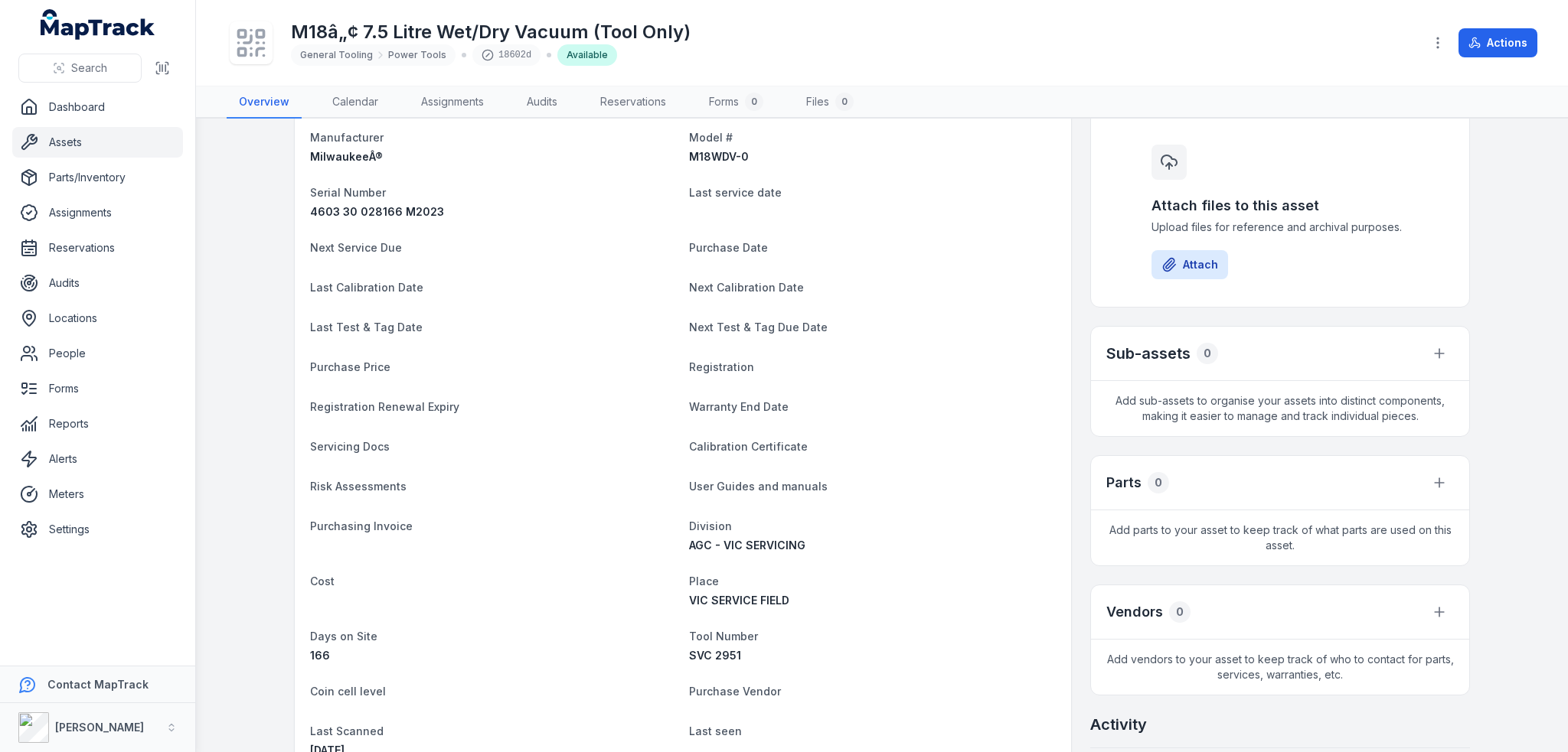
scroll to position [0, 0]
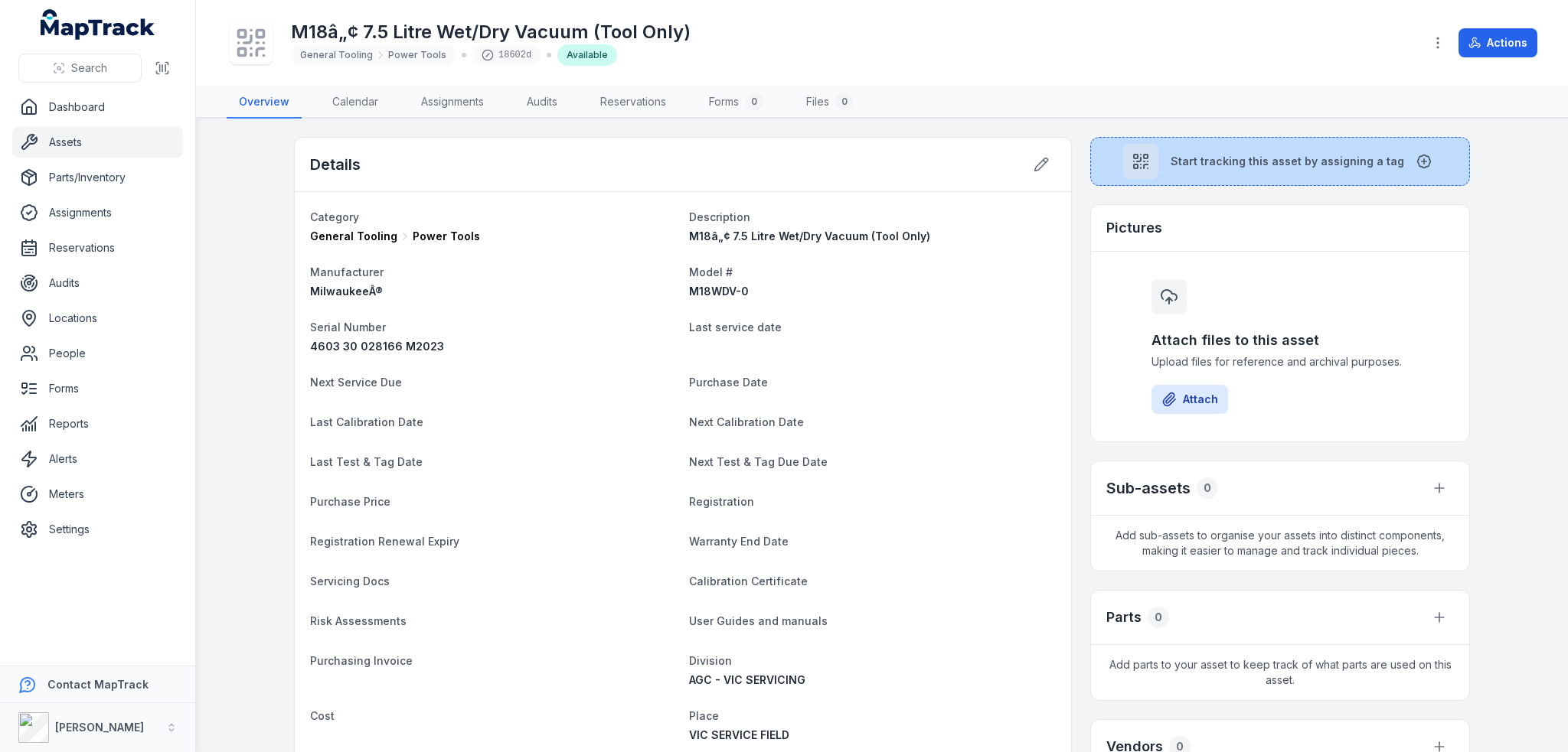
click at [1284, 145] on button "Start tracking this asset by assigning a tag" at bounding box center [1280, 162] width 379 height 49
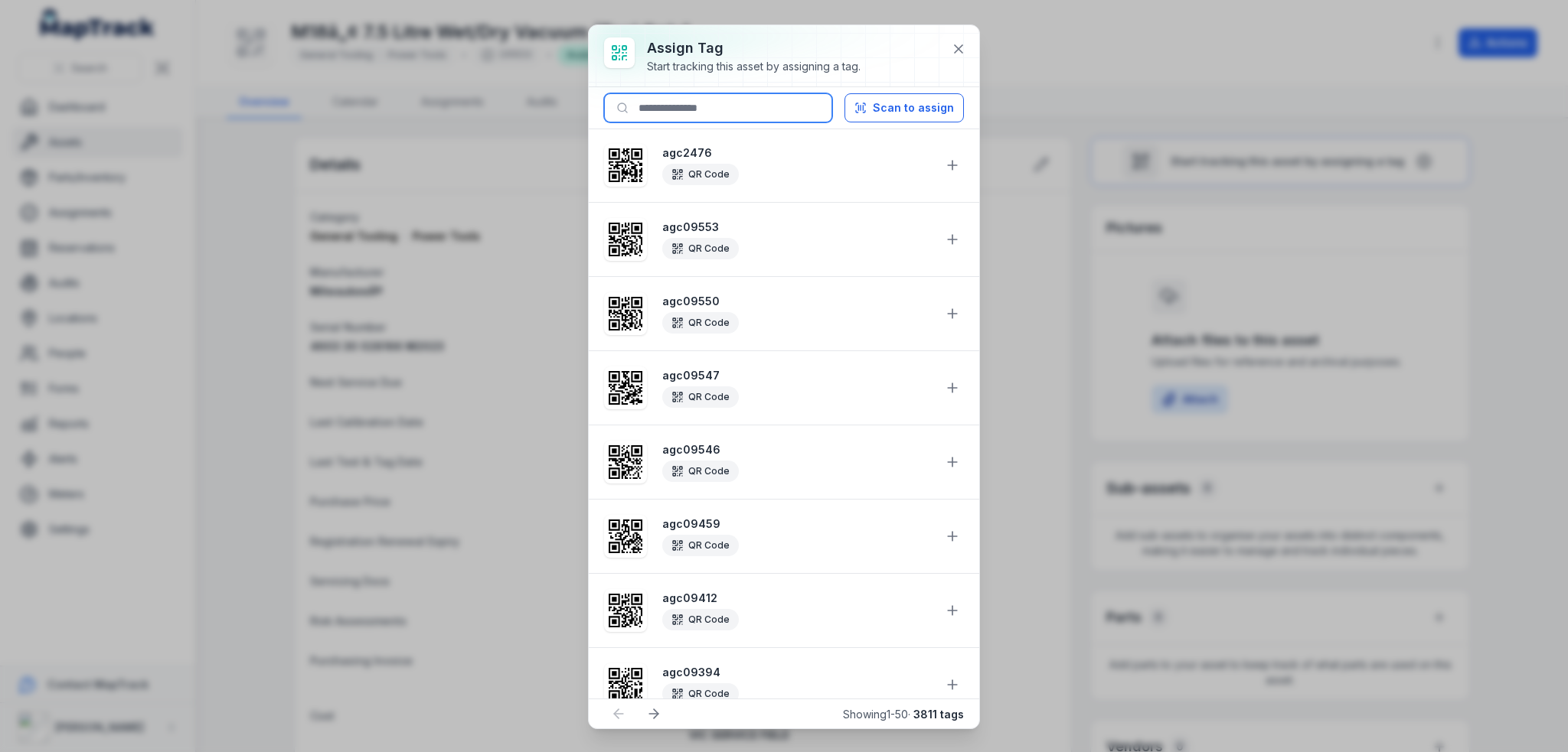
click at [751, 97] on input at bounding box center [718, 108] width 228 height 29
paste input "********"
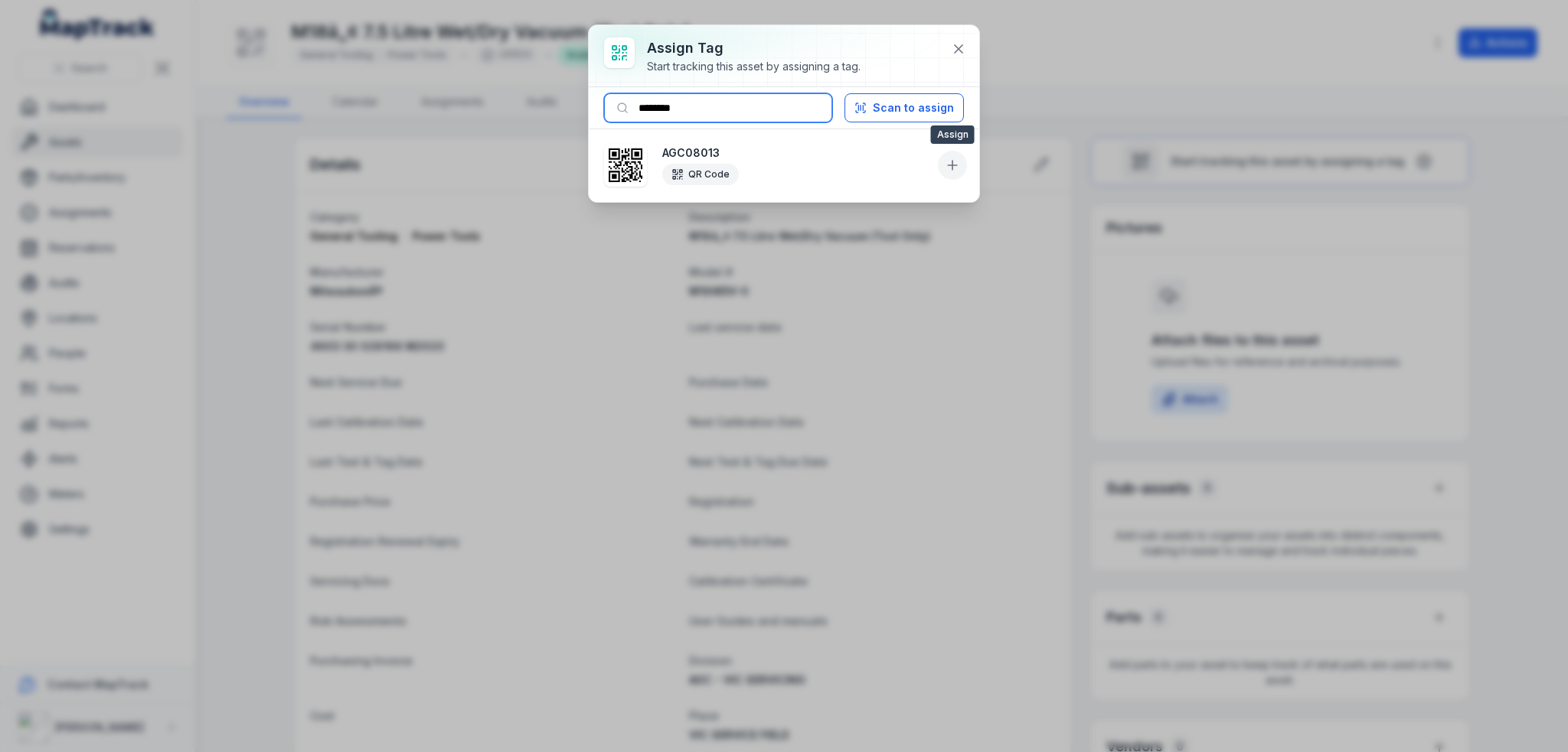
type input "********"
click at [949, 166] on icon at bounding box center [952, 166] width 16 height 16
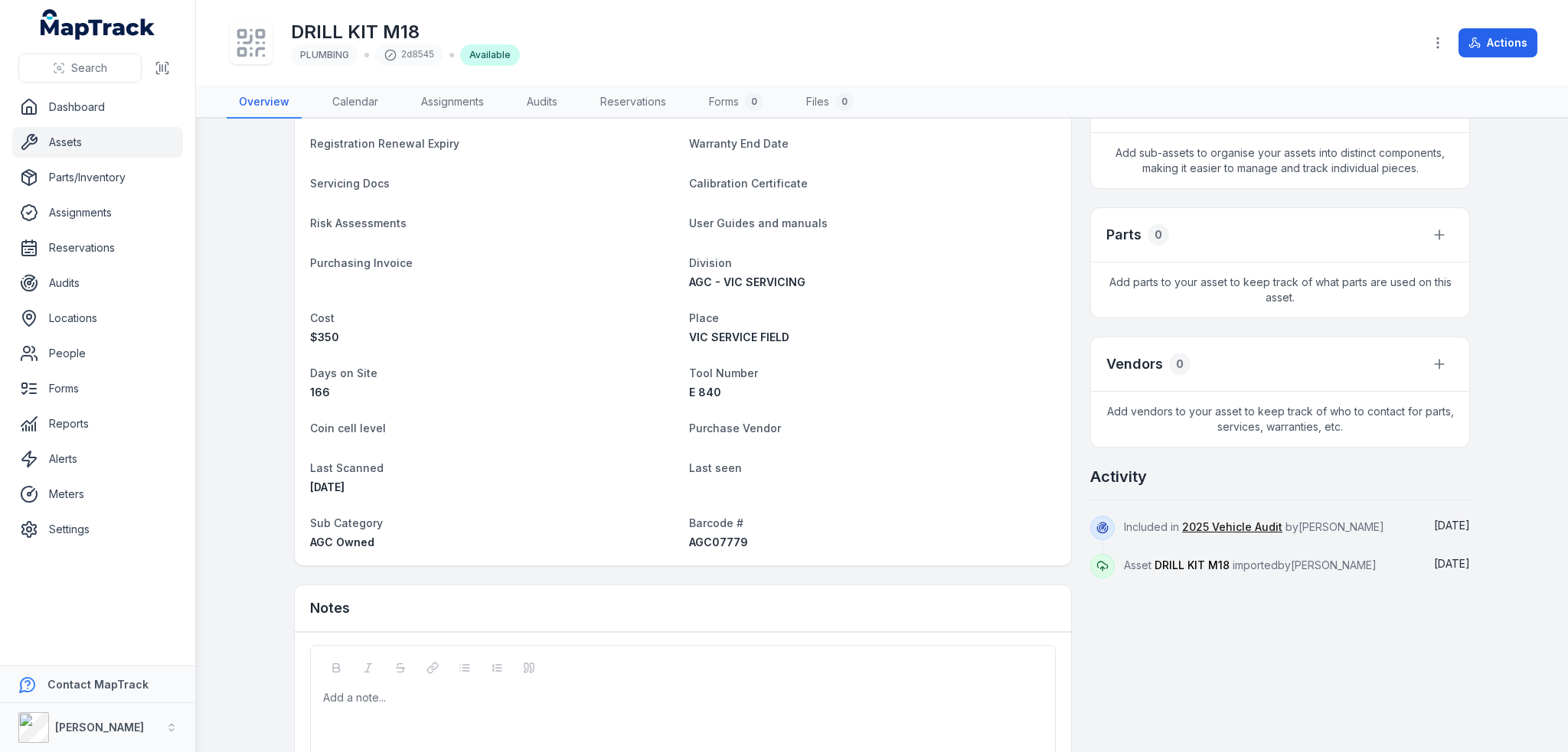
scroll to position [455, 0]
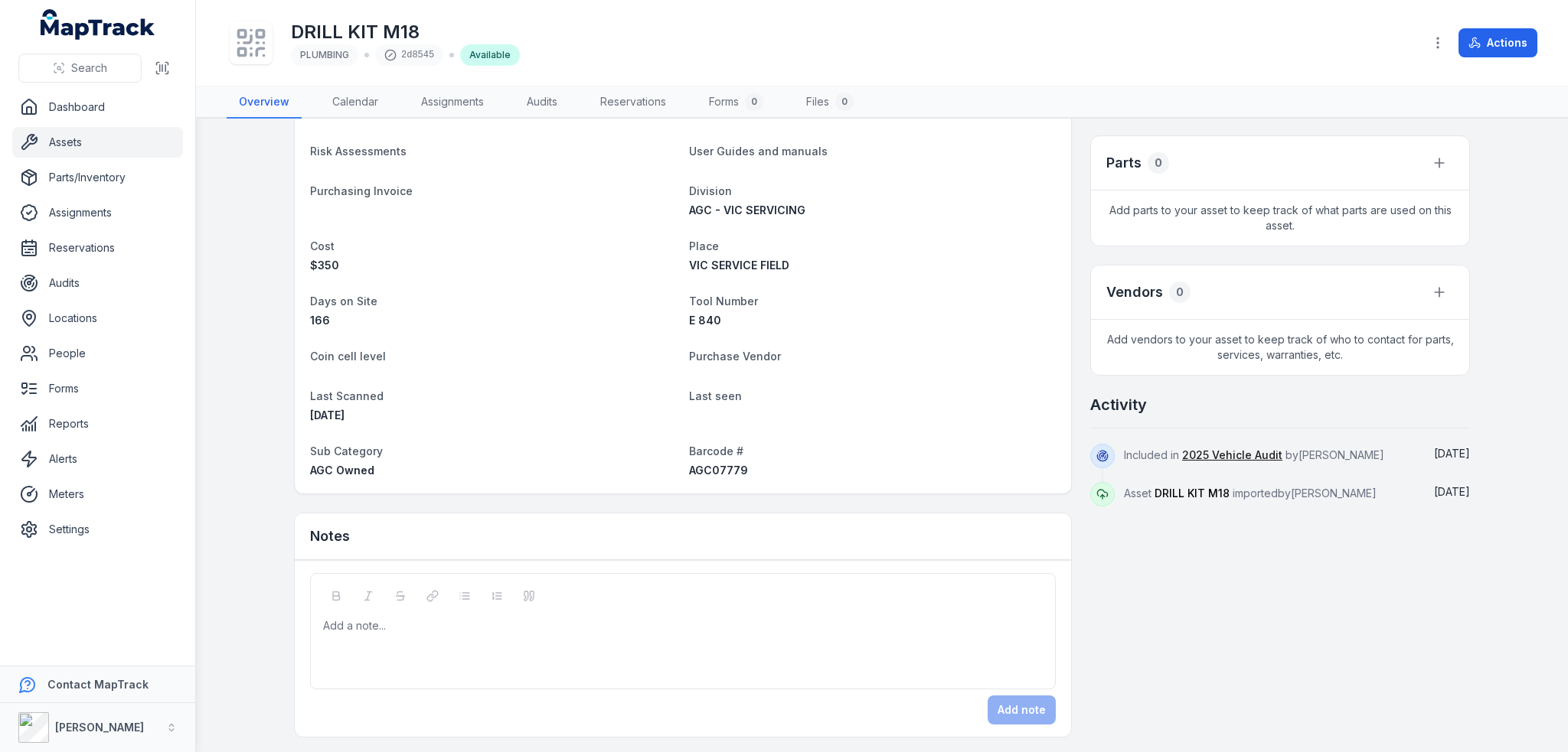
click at [713, 471] on span "AGC07779" at bounding box center [719, 470] width 59 height 13
copy span "AGC07779"
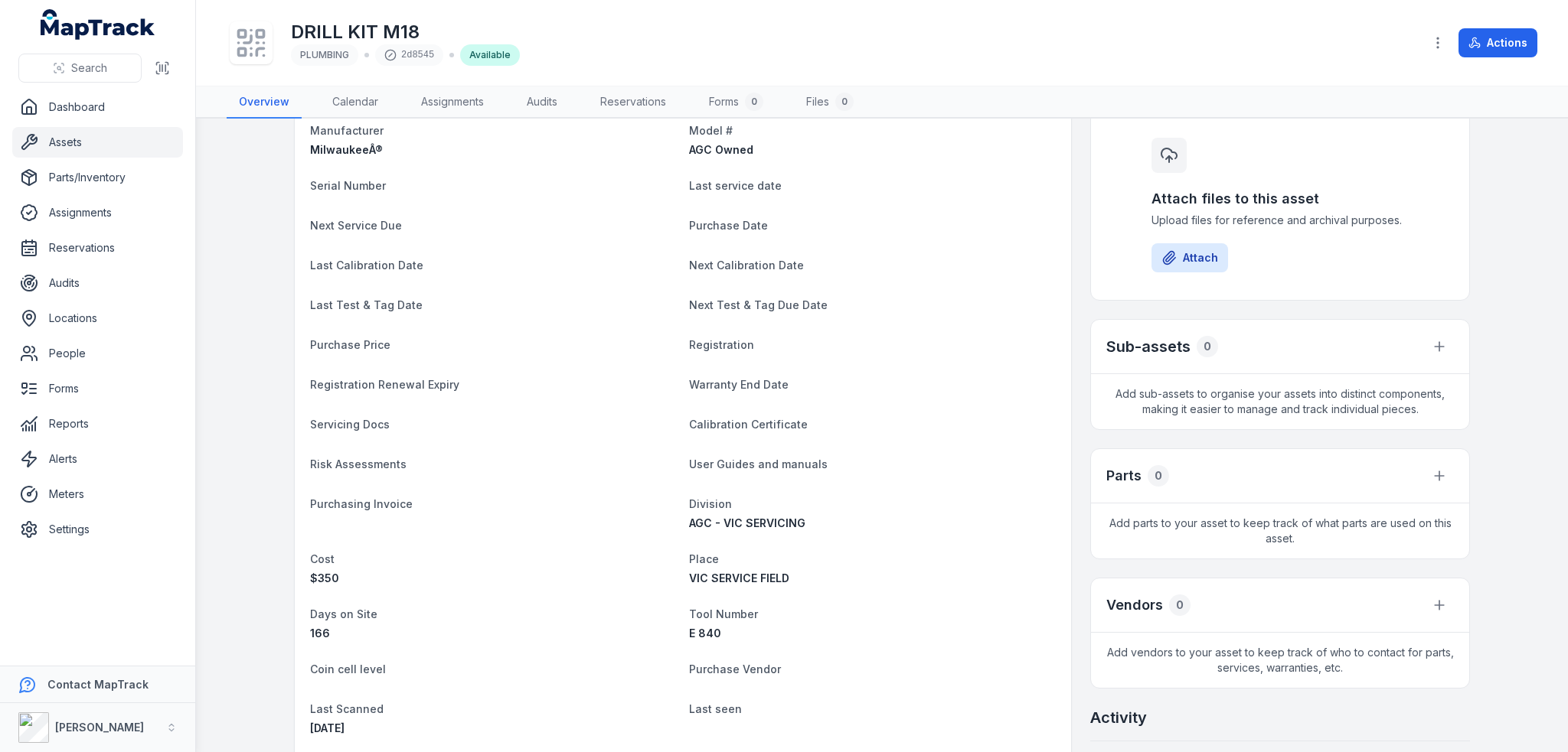
scroll to position [0, 0]
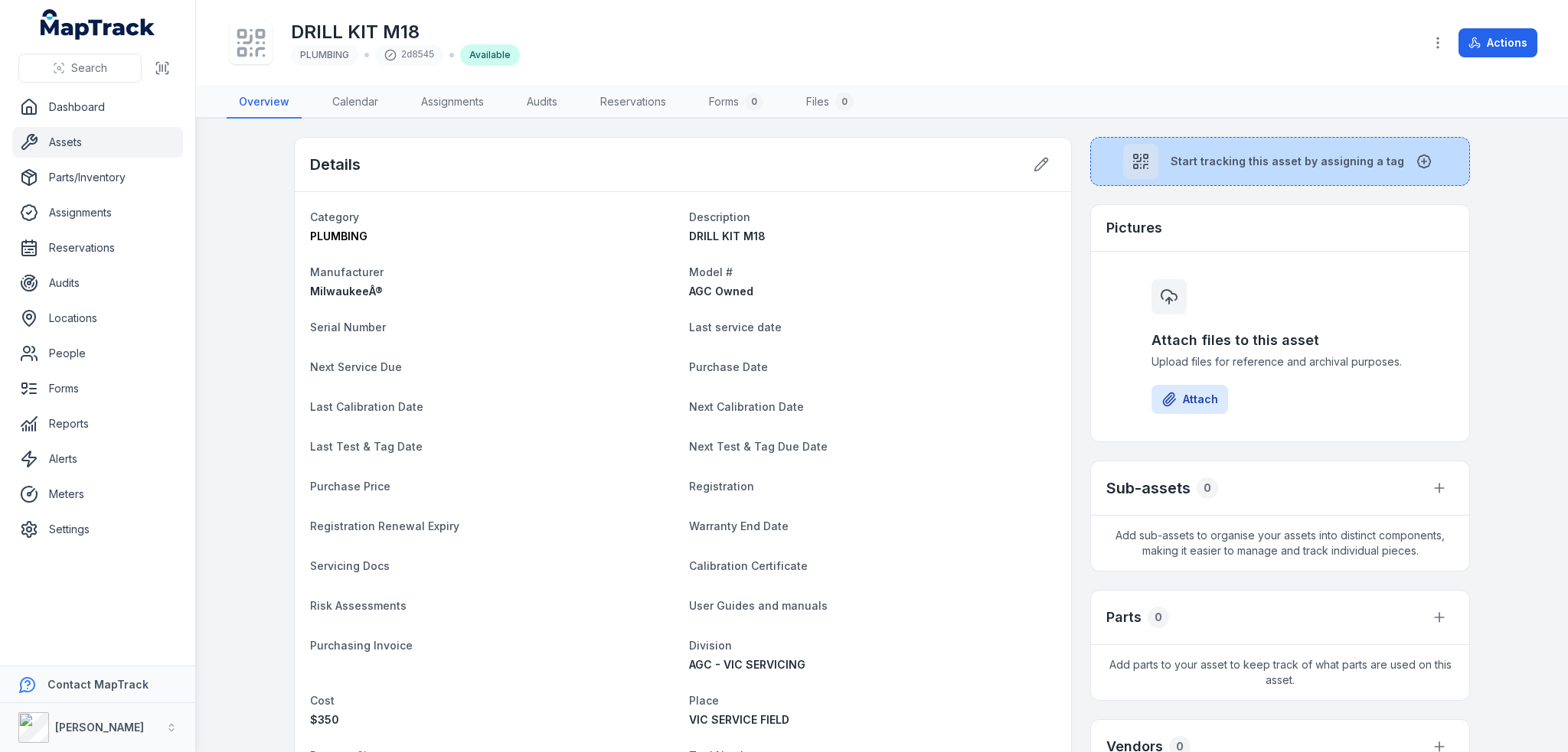
click at [1132, 174] on div at bounding box center [1140, 162] width 35 height 35
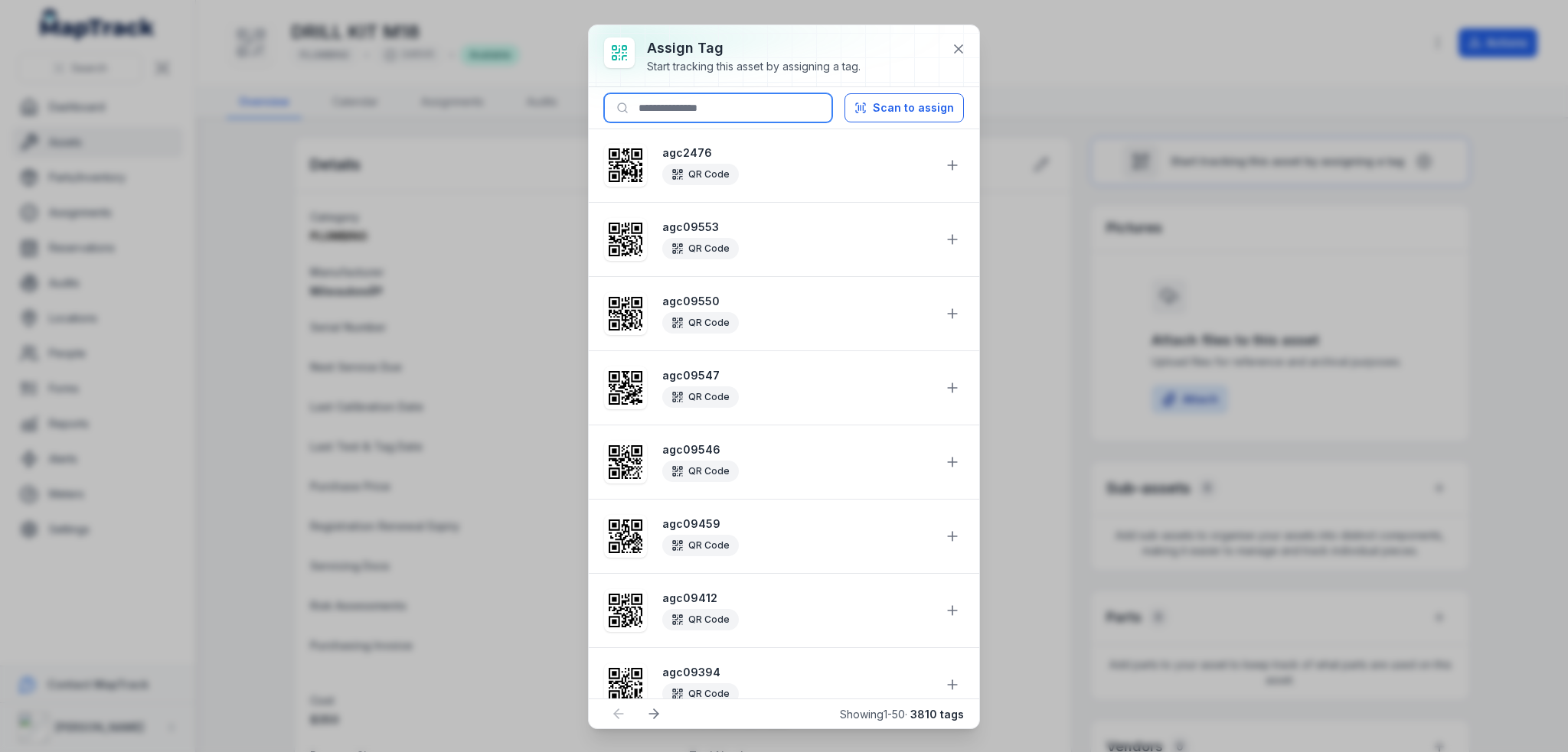
click at [747, 97] on input at bounding box center [718, 108] width 228 height 29
paste input "********"
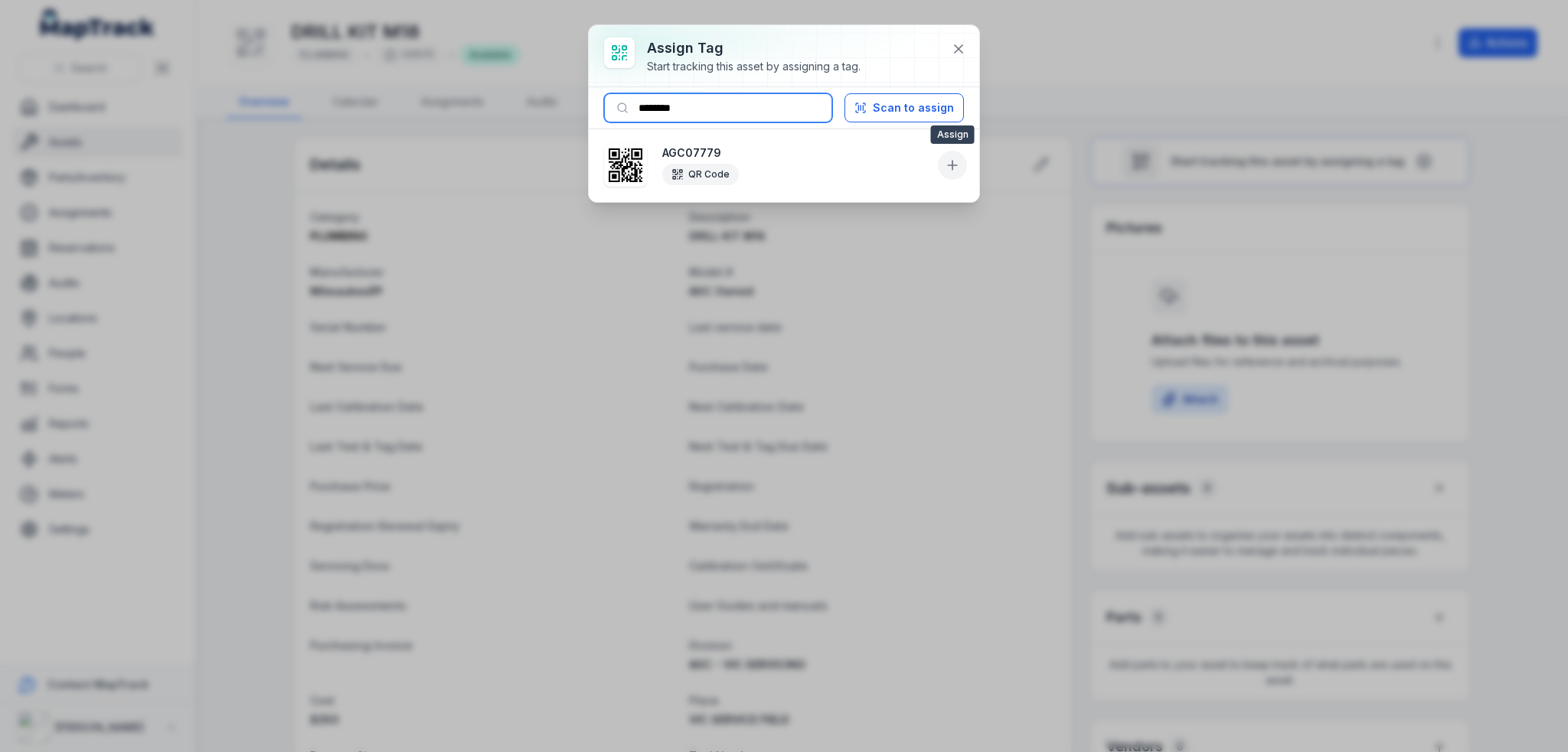
type input "********"
click at [956, 168] on icon at bounding box center [952, 166] width 16 height 16
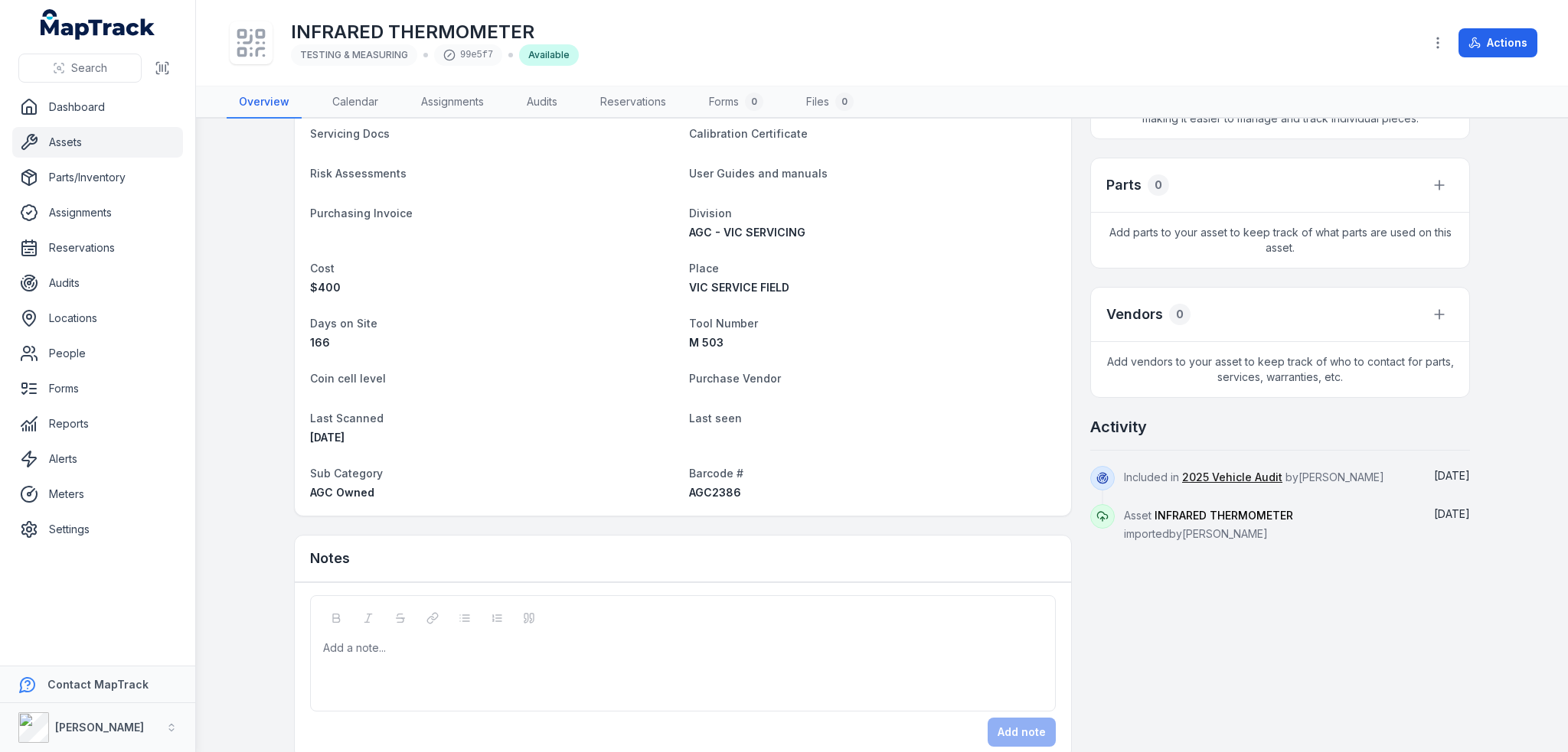
scroll to position [455, 0]
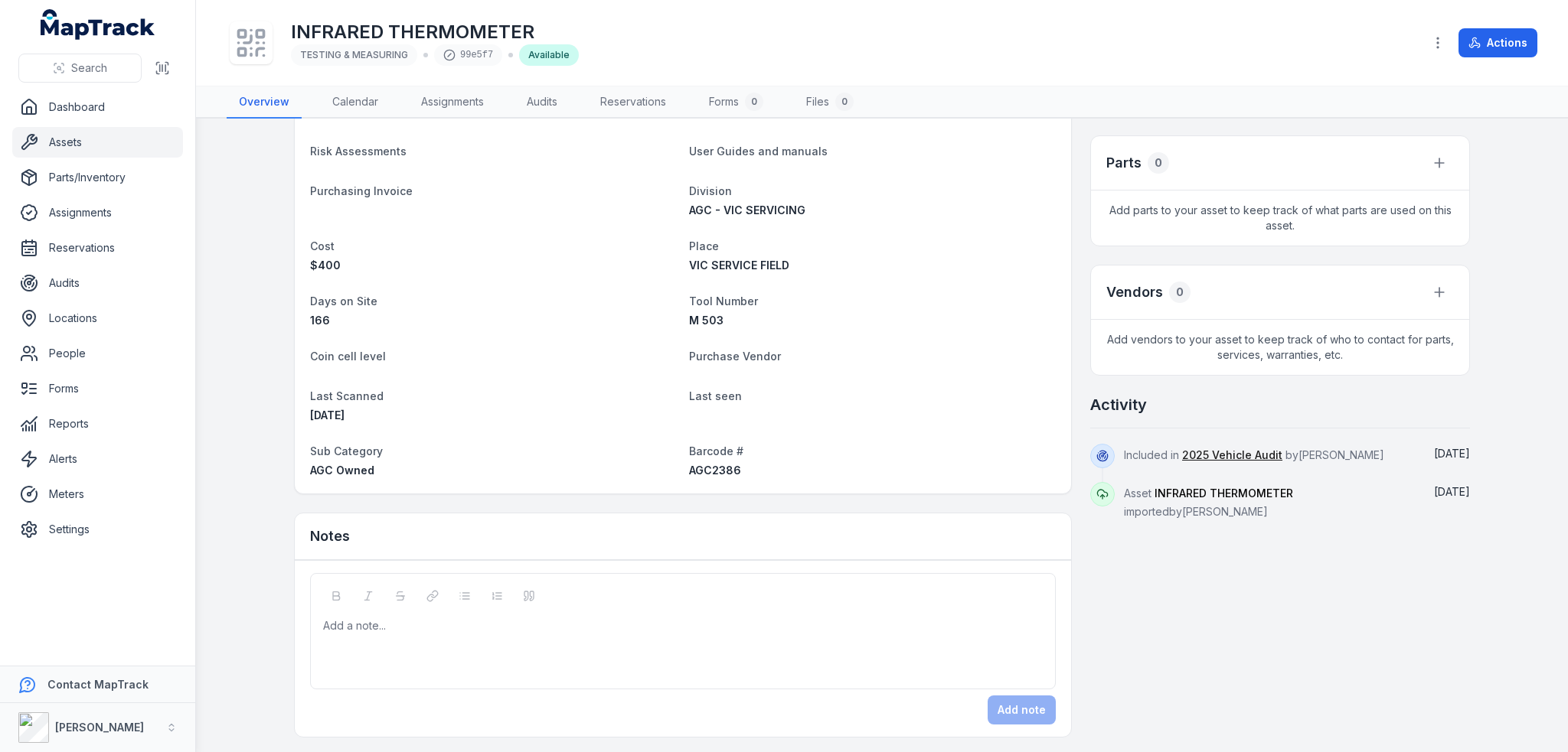
click at [701, 471] on span "AGC2386" at bounding box center [715, 470] width 52 height 13
copy span "AGC2386"
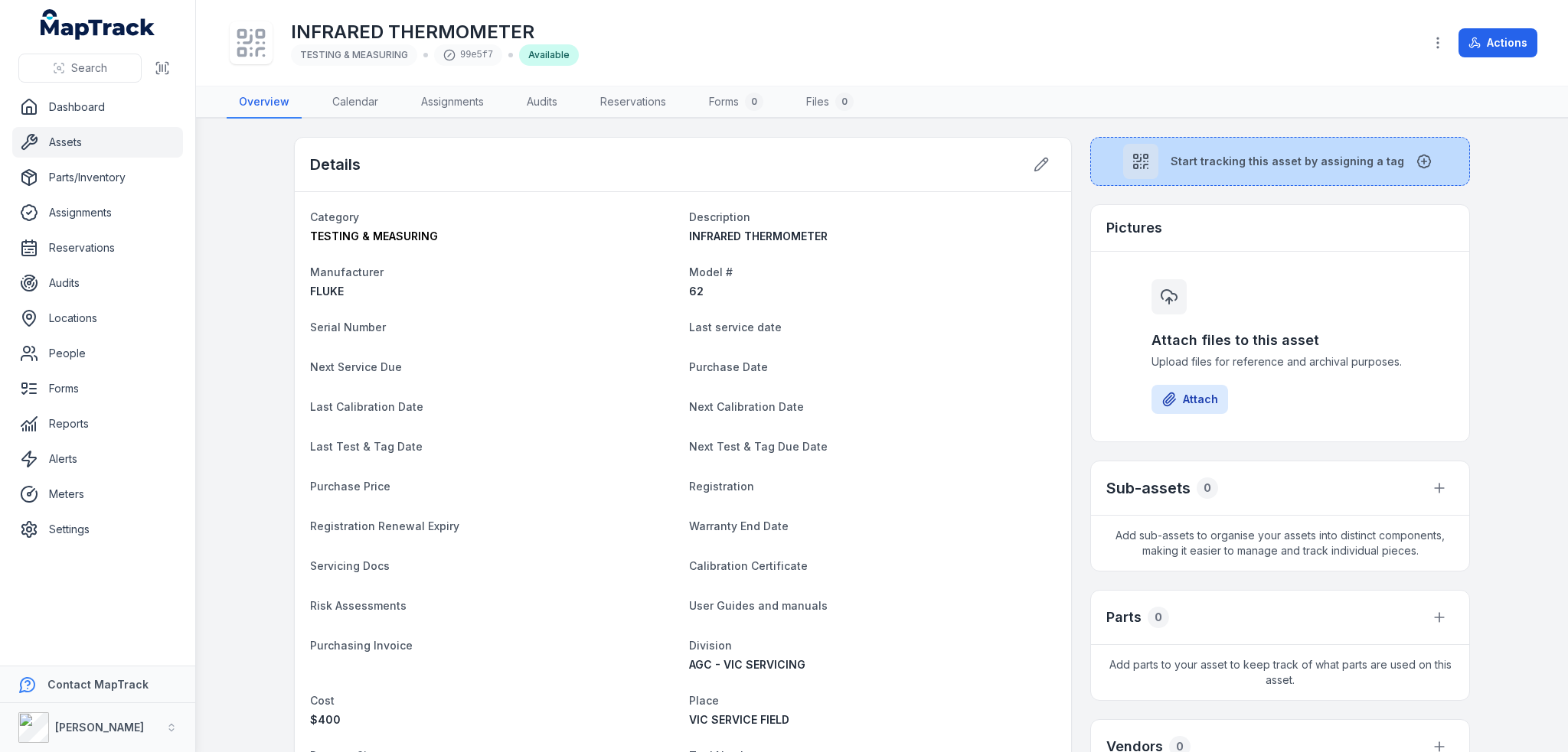
click at [1232, 167] on span "Start tracking this asset by assigning a tag" at bounding box center [1288, 162] width 233 height 16
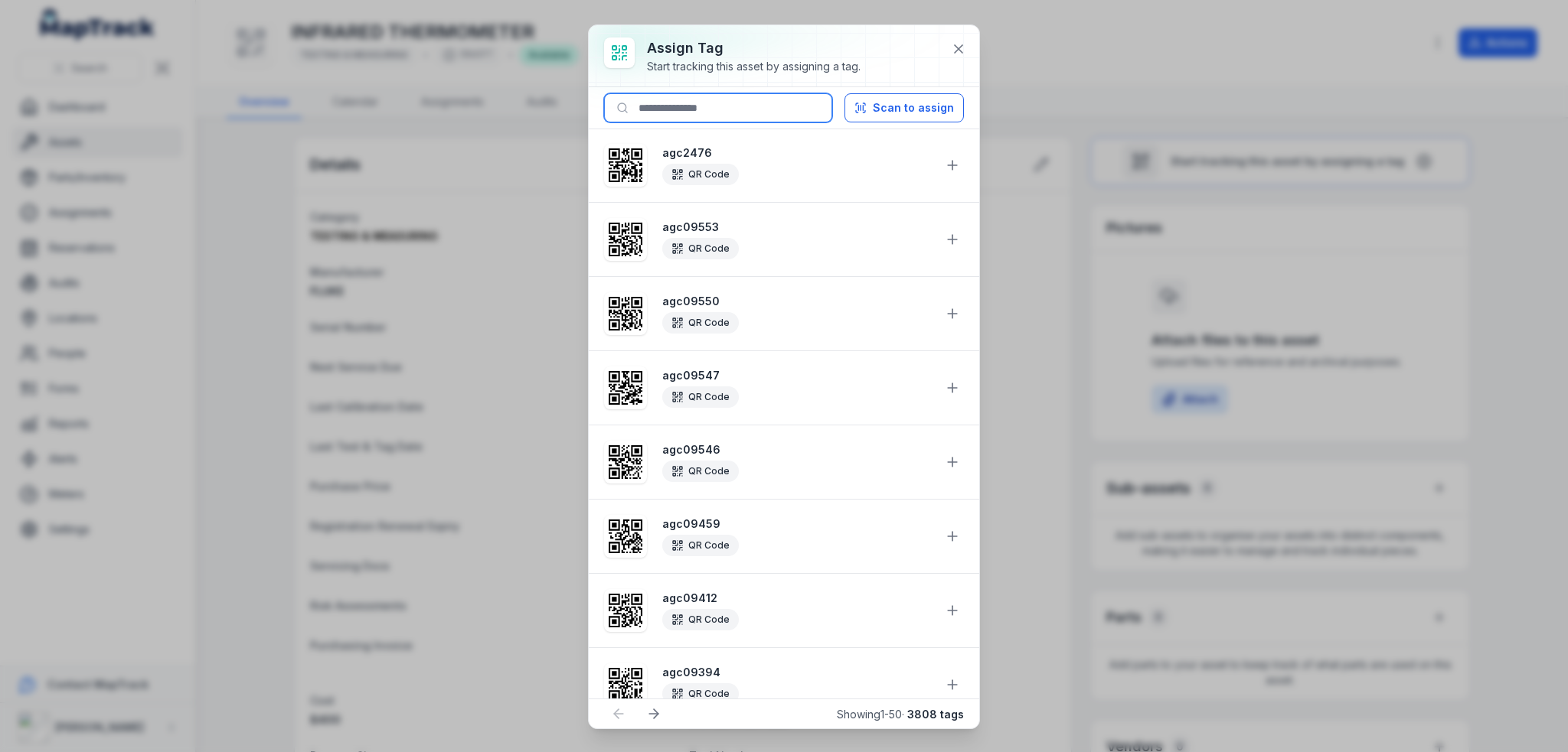
click at [759, 109] on input at bounding box center [718, 108] width 228 height 29
paste input "*******"
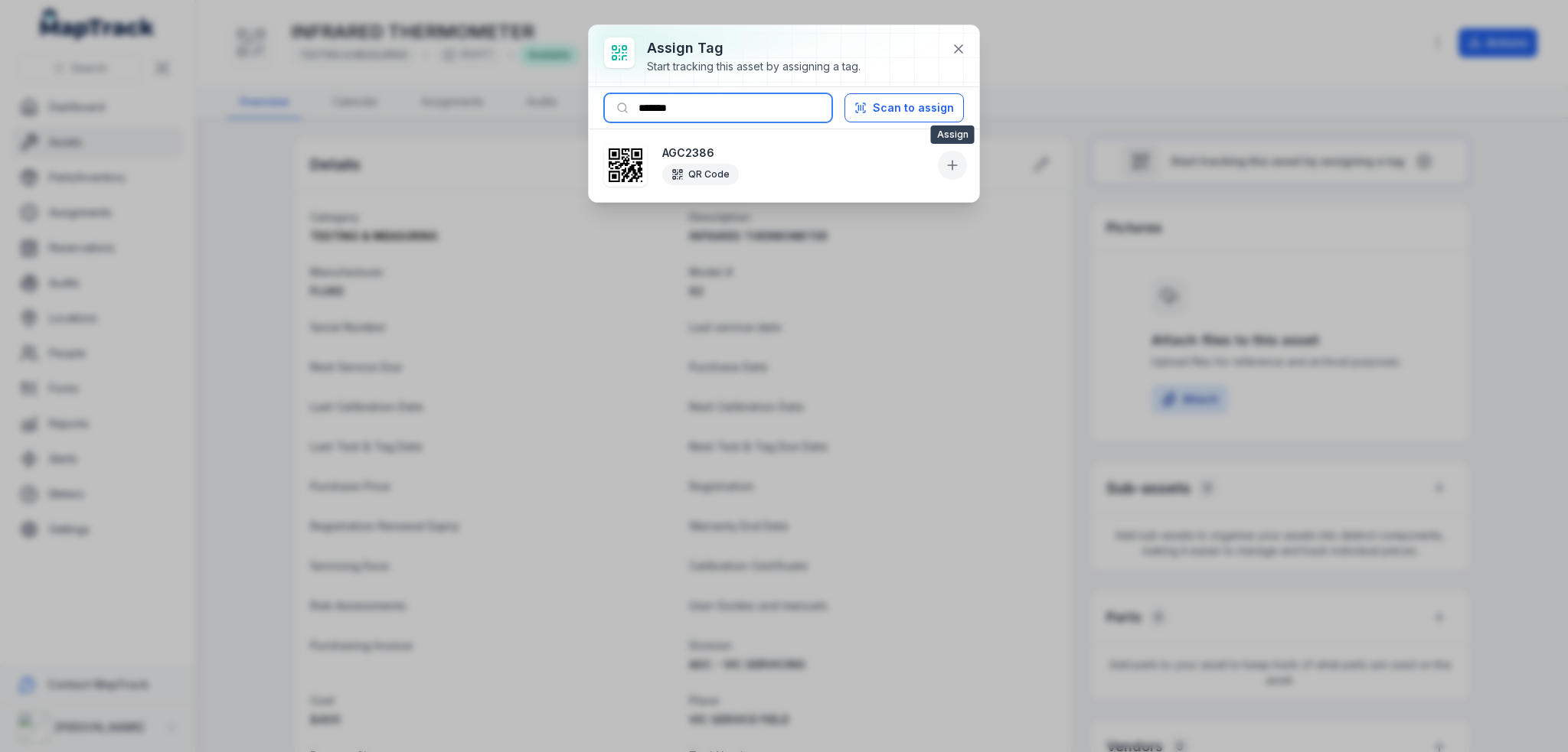
type input "*******"
click at [942, 171] on button at bounding box center [952, 166] width 29 height 29
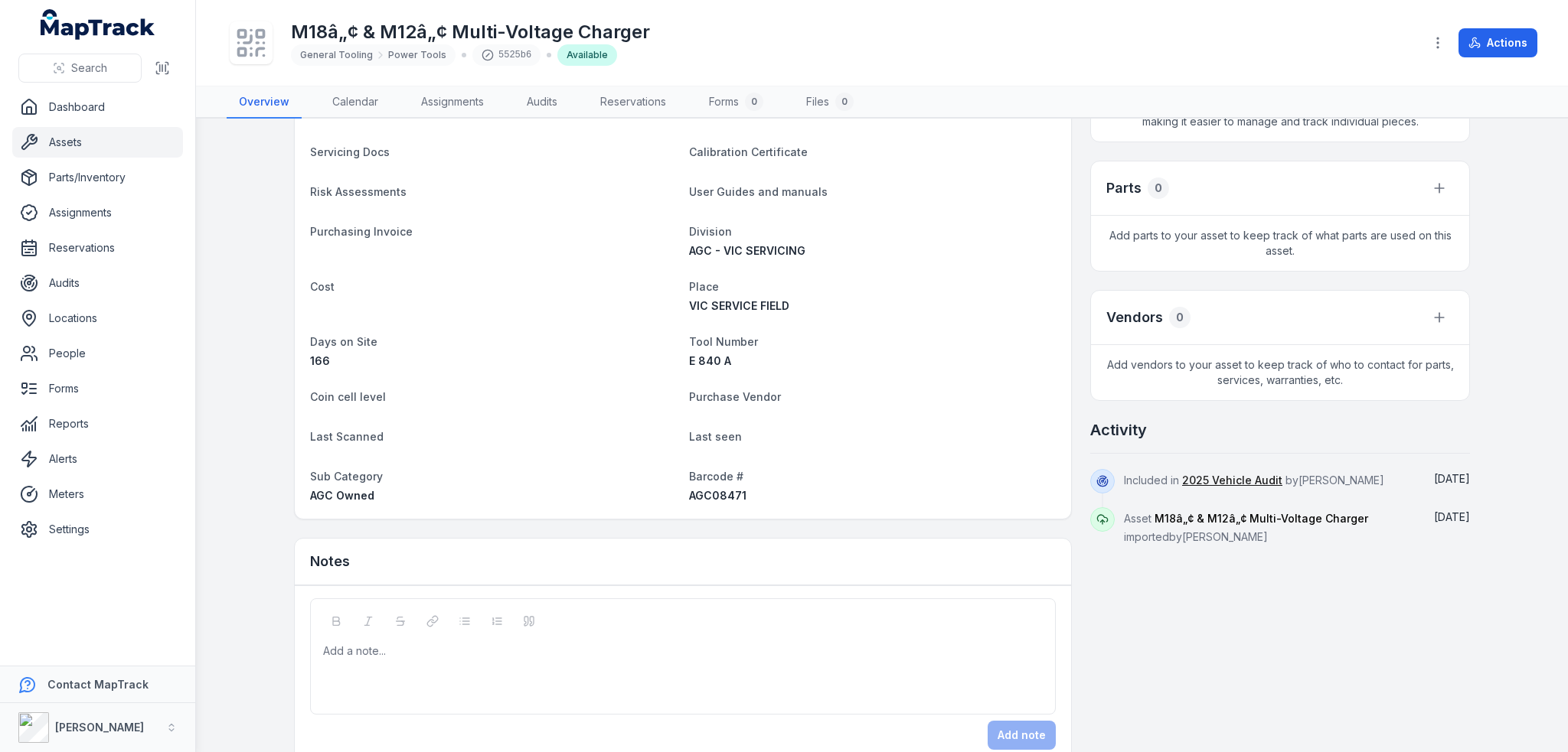
scroll to position [455, 0]
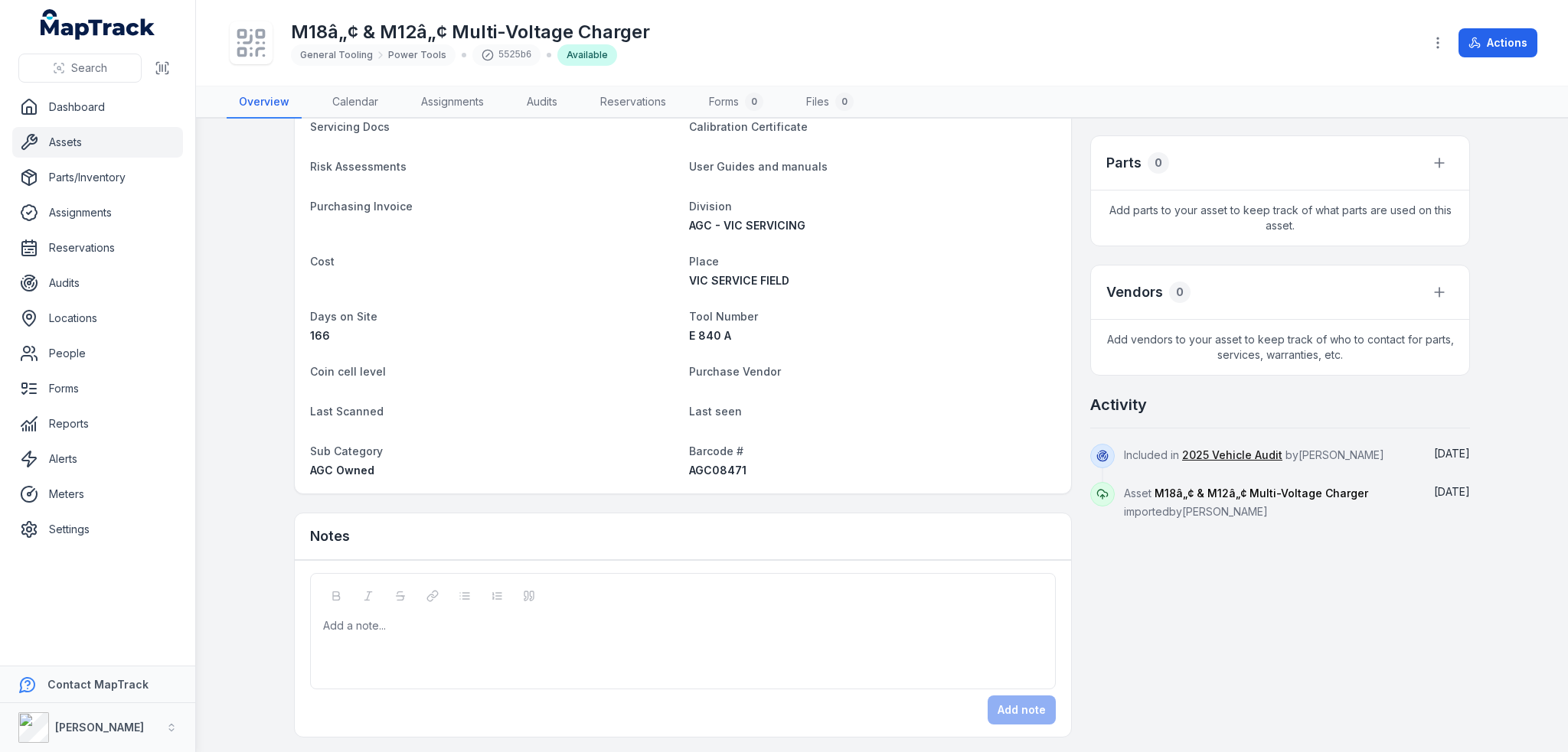
click at [716, 474] on span "AGC08471" at bounding box center [718, 470] width 58 height 13
copy span "AGC08471"
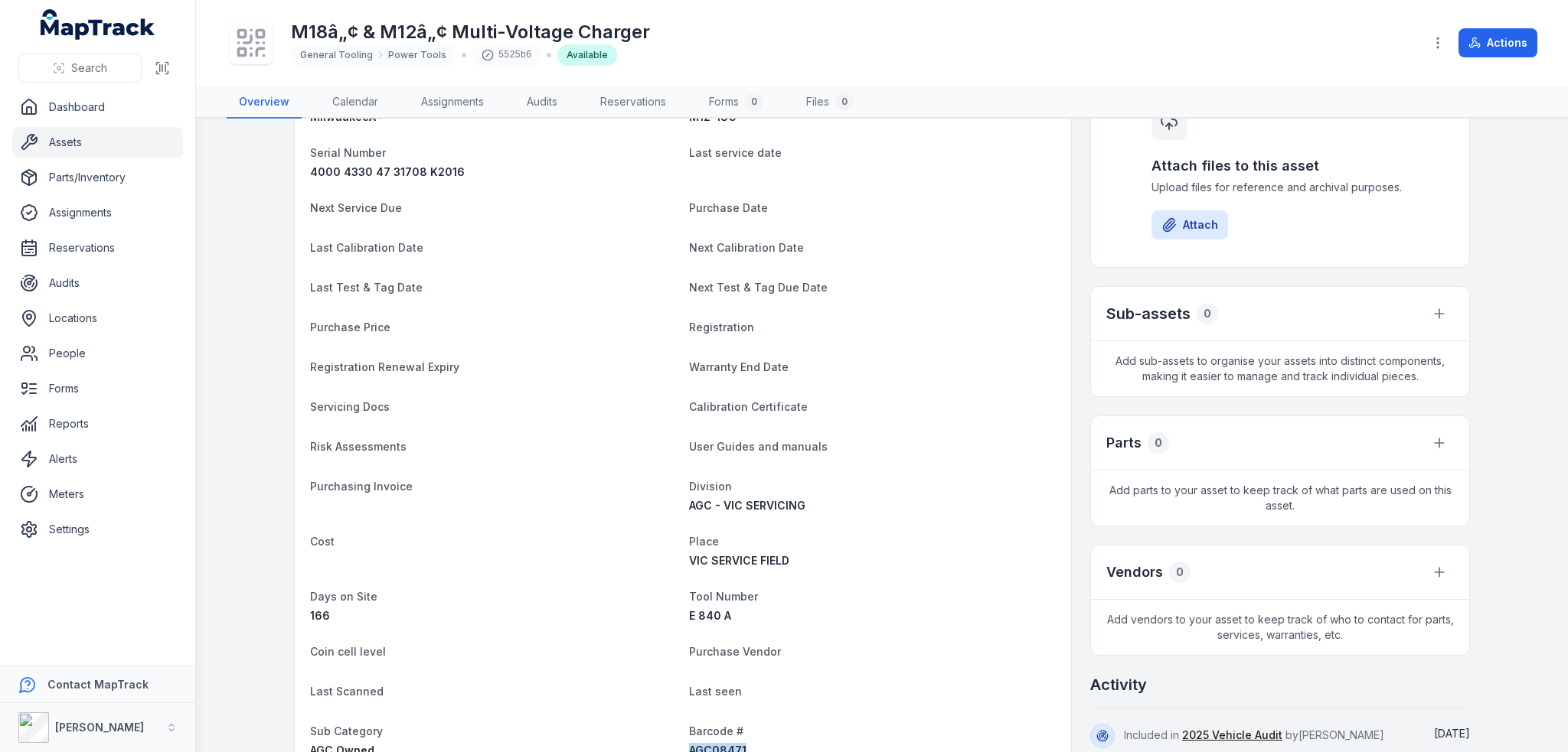
scroll to position [0, 0]
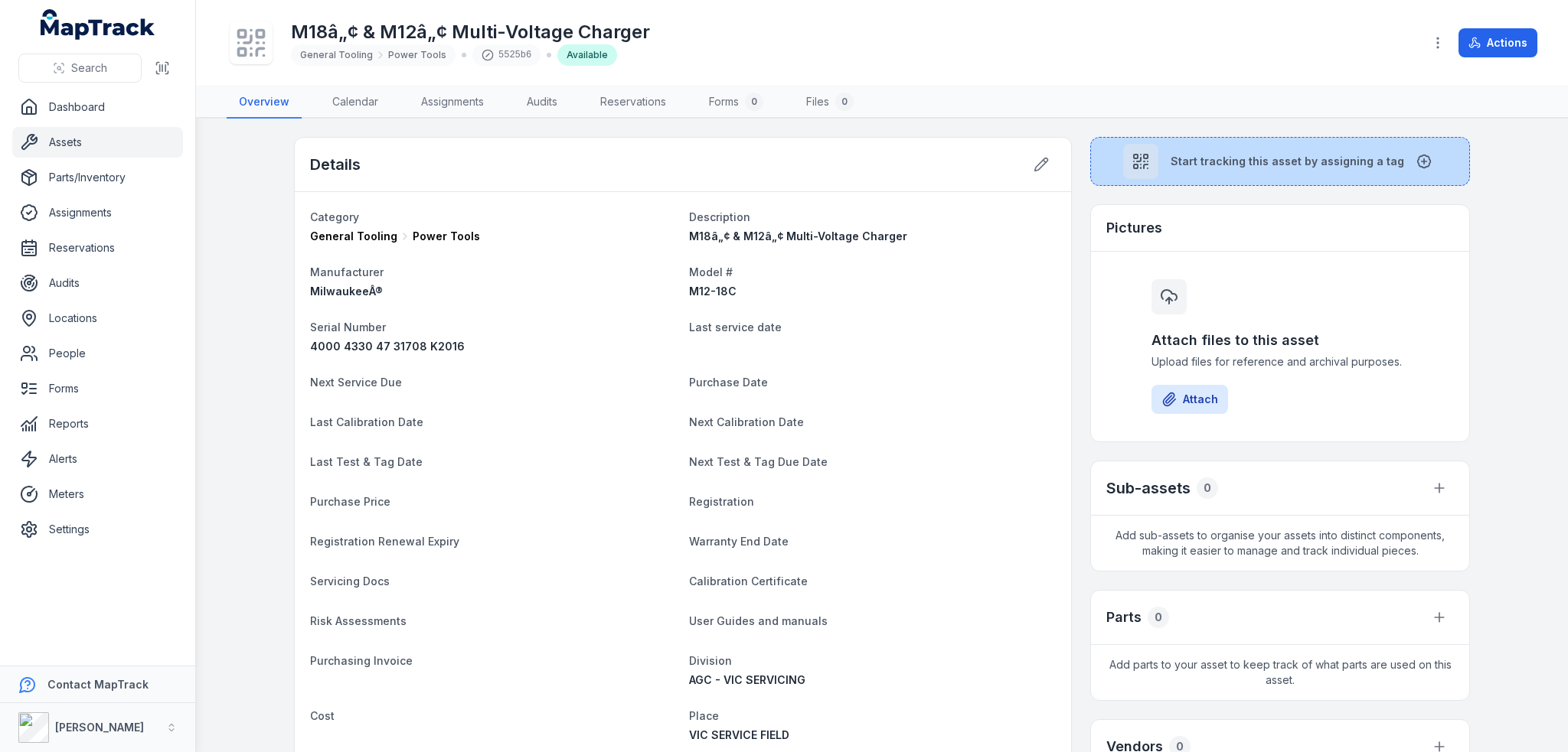
click at [1193, 170] on button "Start tracking this asset by assigning a tag" at bounding box center [1280, 162] width 379 height 49
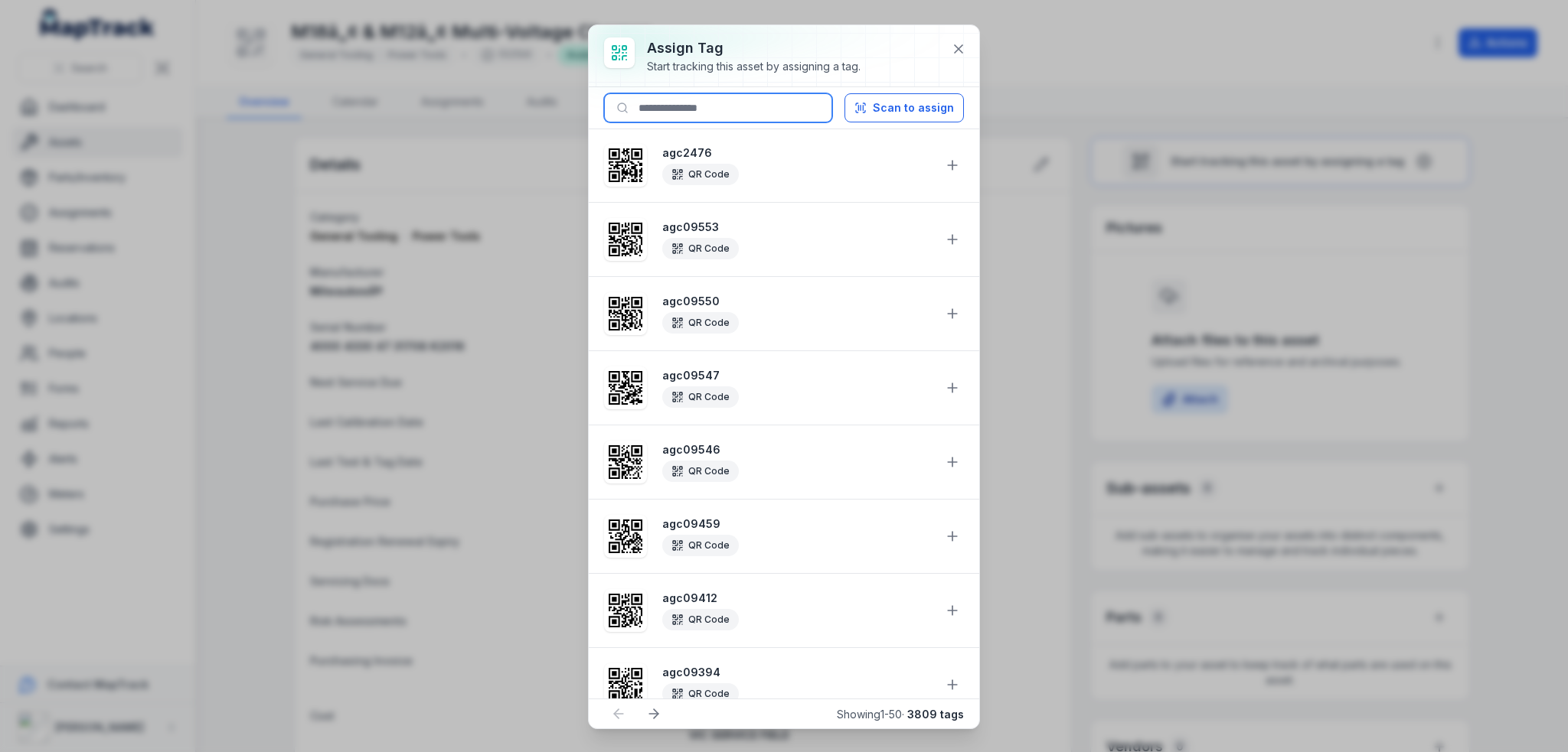
click at [769, 109] on input at bounding box center [718, 108] width 228 height 29
paste input "********"
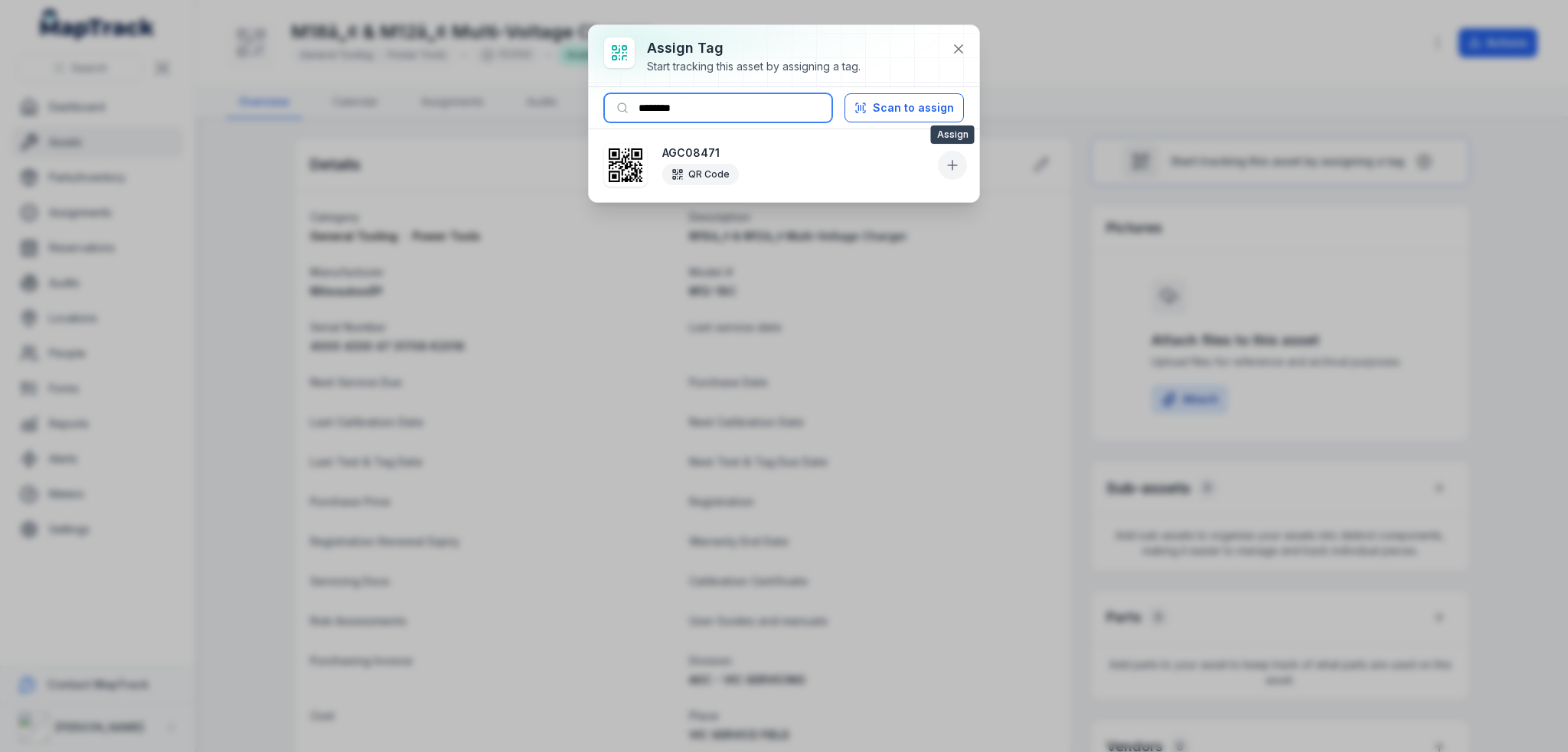
type input "********"
click at [945, 159] on icon at bounding box center [952, 166] width 16 height 16
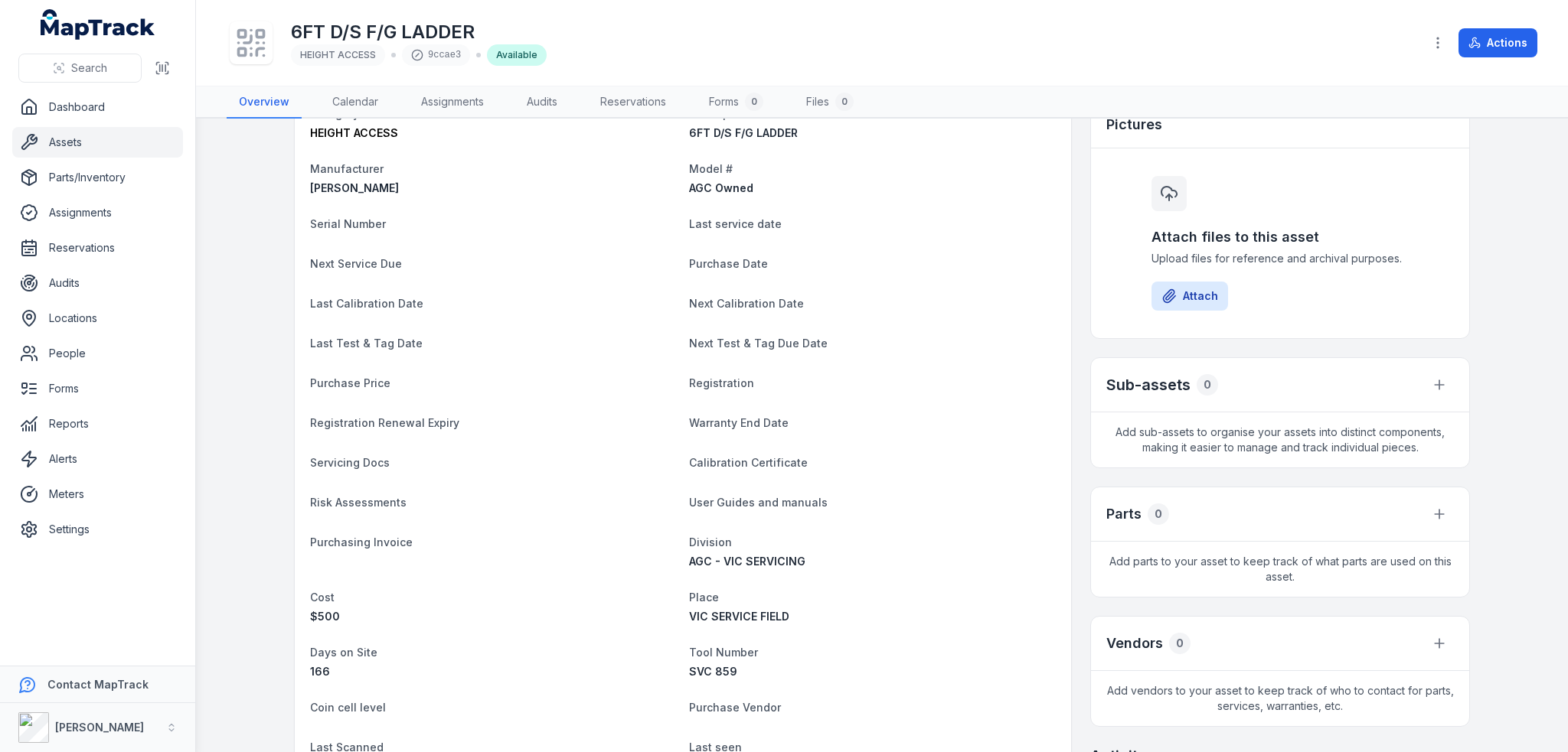
scroll to position [382, 0]
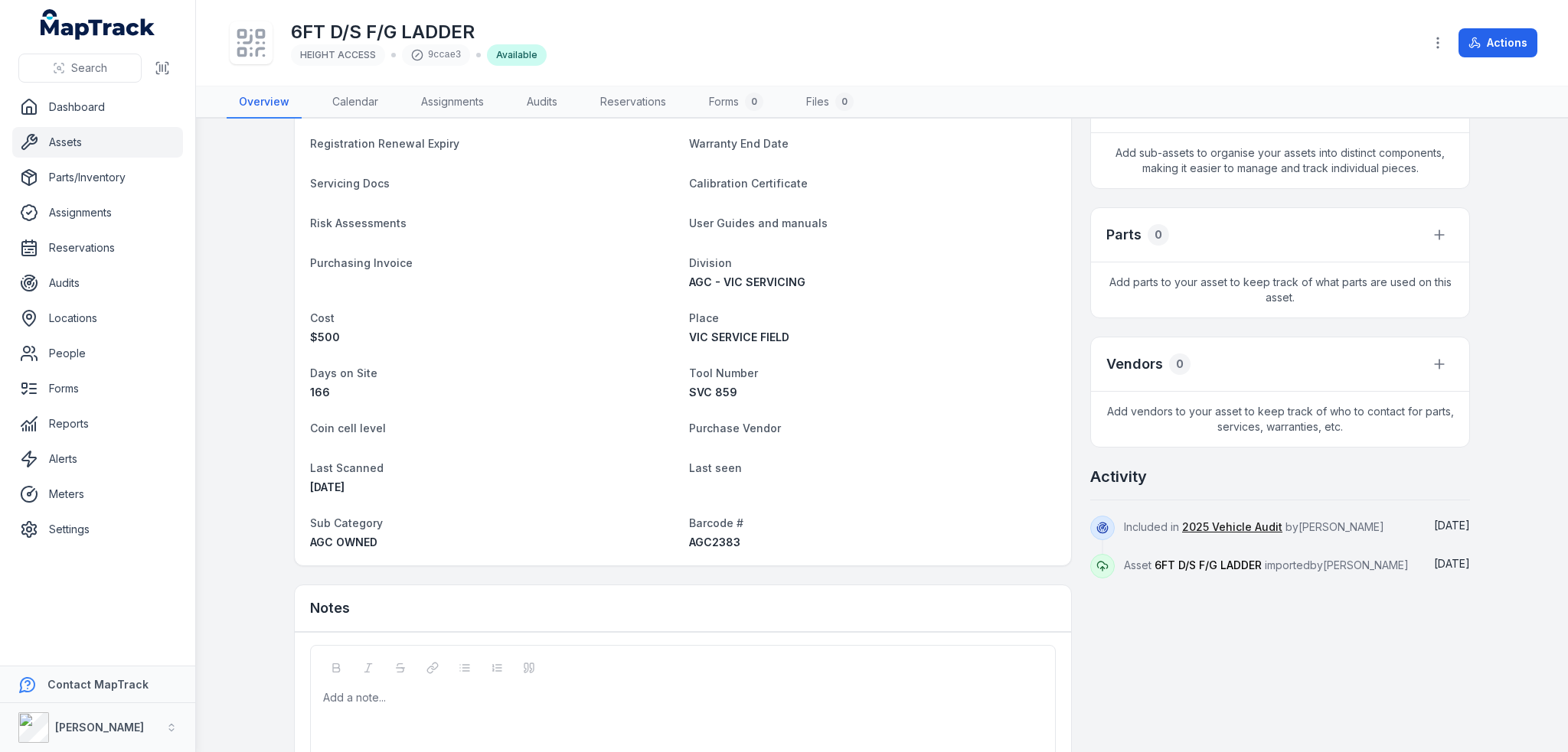
click at [709, 544] on span "AGC2383" at bounding box center [715, 541] width 51 height 13
copy span "AGC2383"
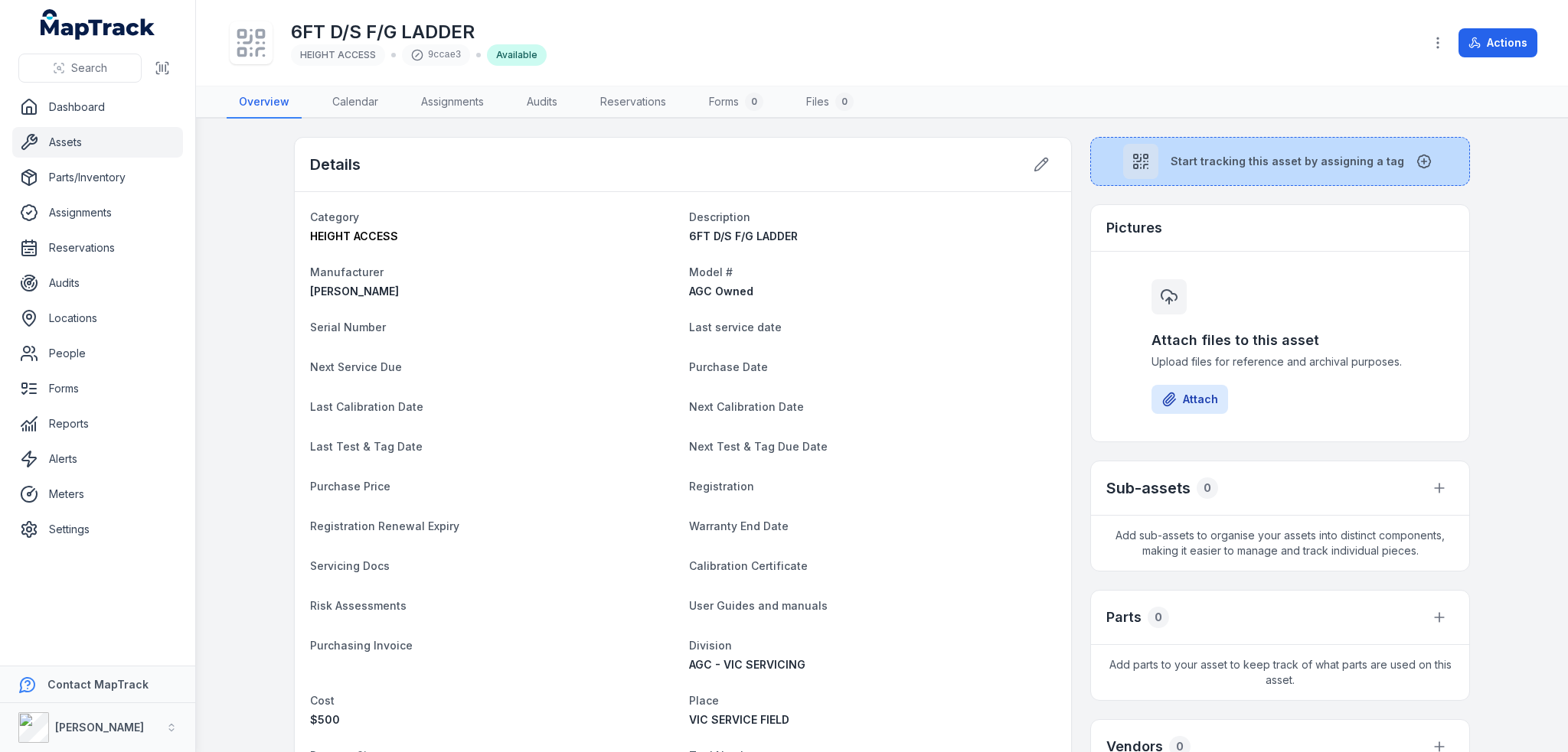
click at [1218, 171] on button "Start tracking this asset by assigning a tag" at bounding box center [1280, 162] width 379 height 49
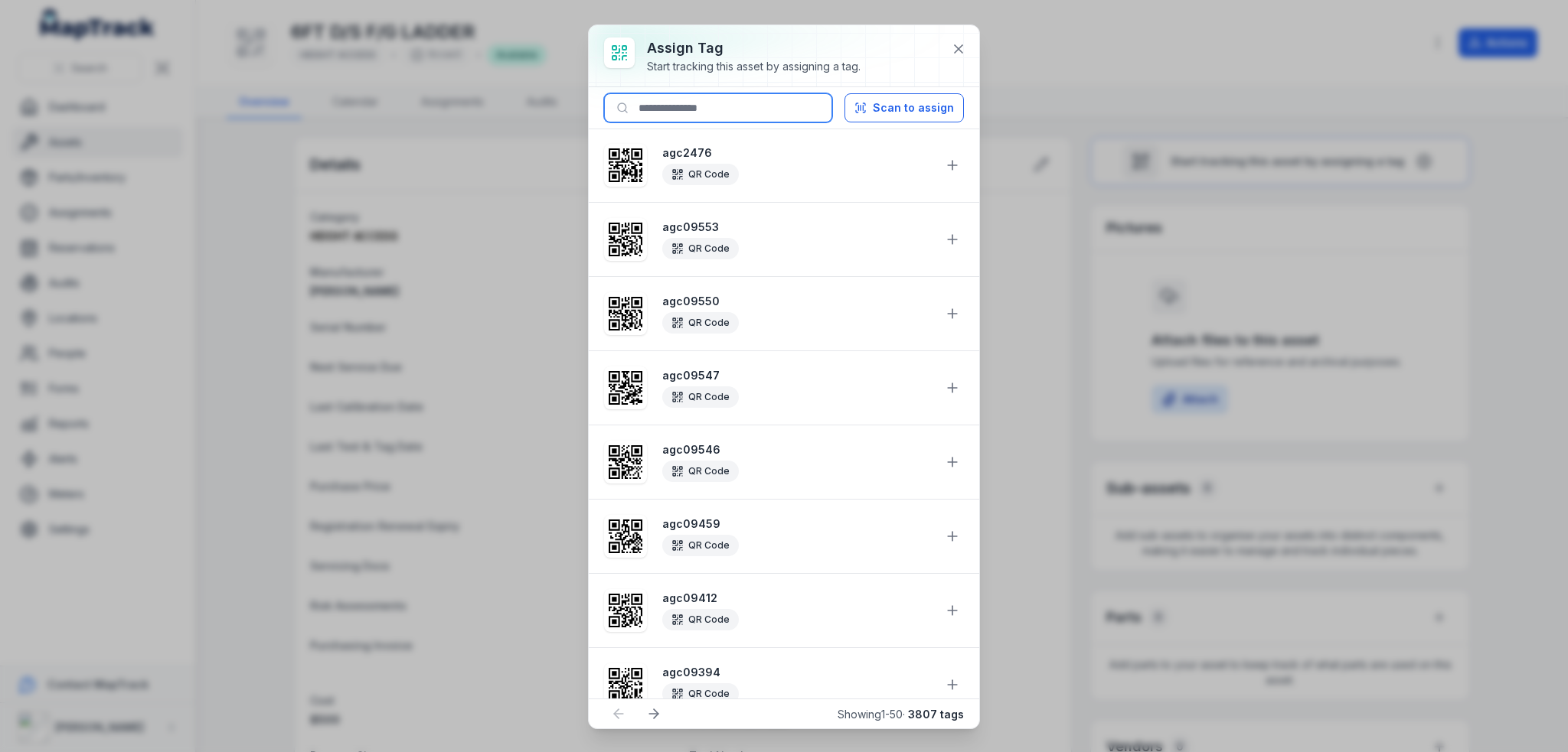
click at [745, 112] on input at bounding box center [718, 108] width 228 height 29
paste input "*******"
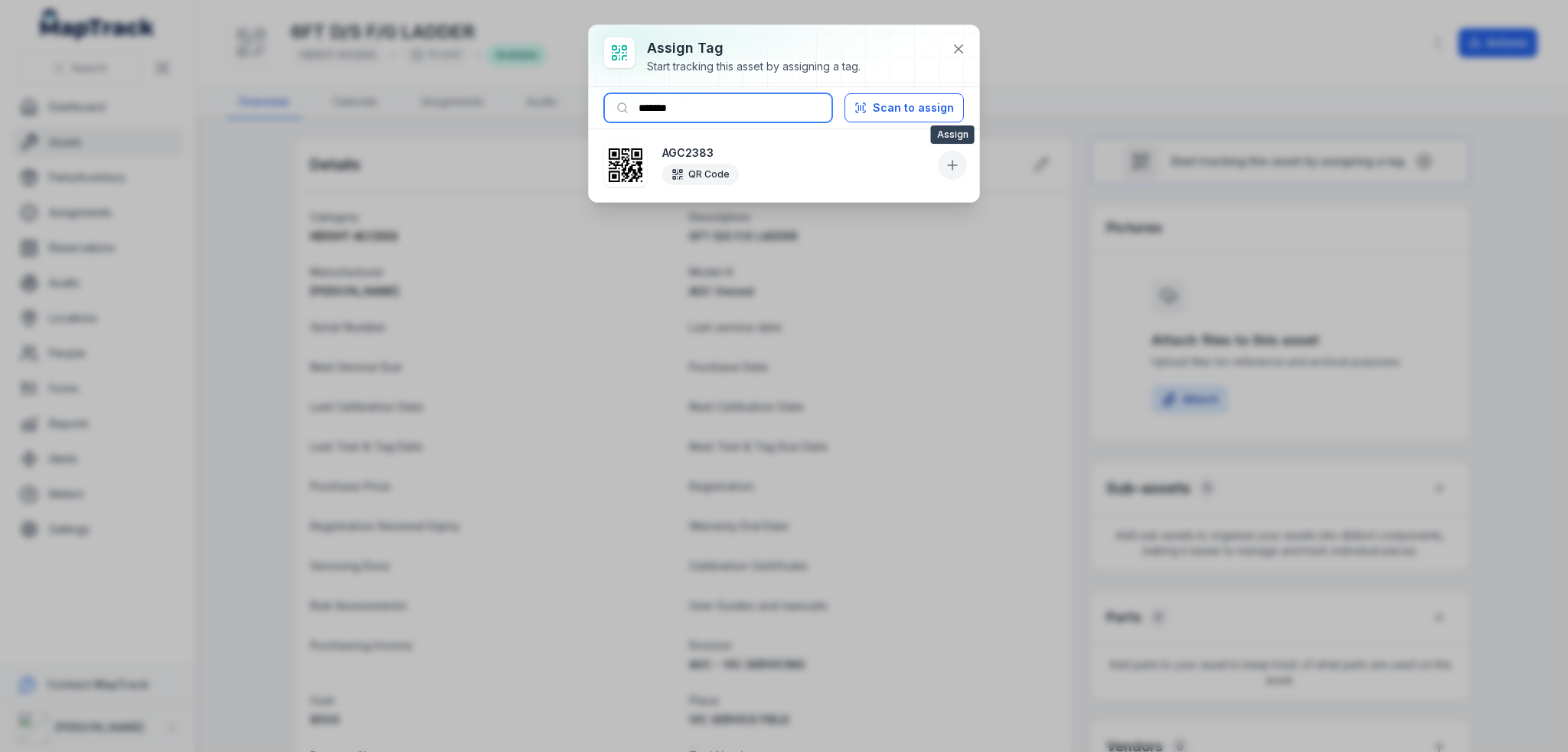
type input "*******"
click at [952, 166] on icon at bounding box center [952, 165] width 0 height 9
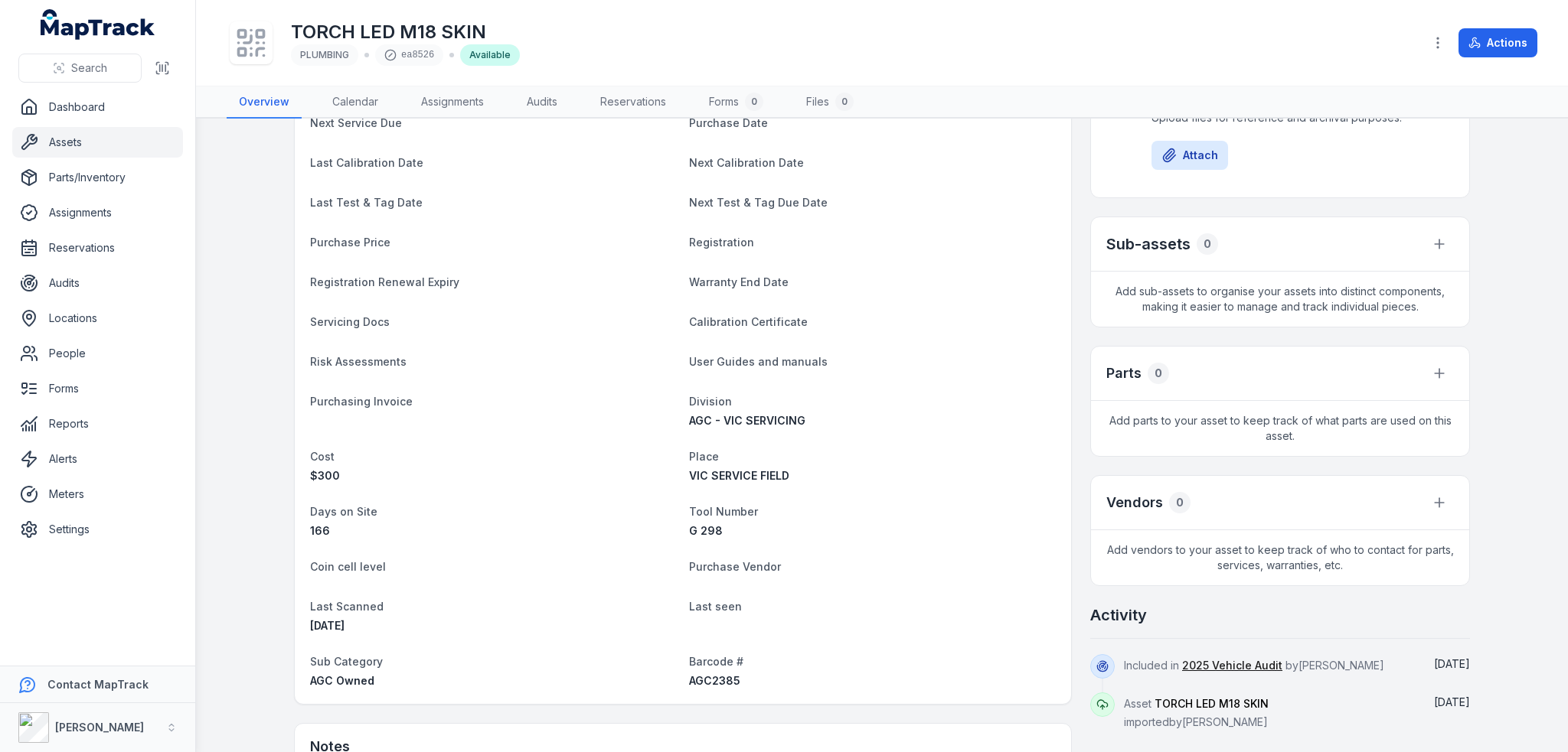
scroll to position [382, 0]
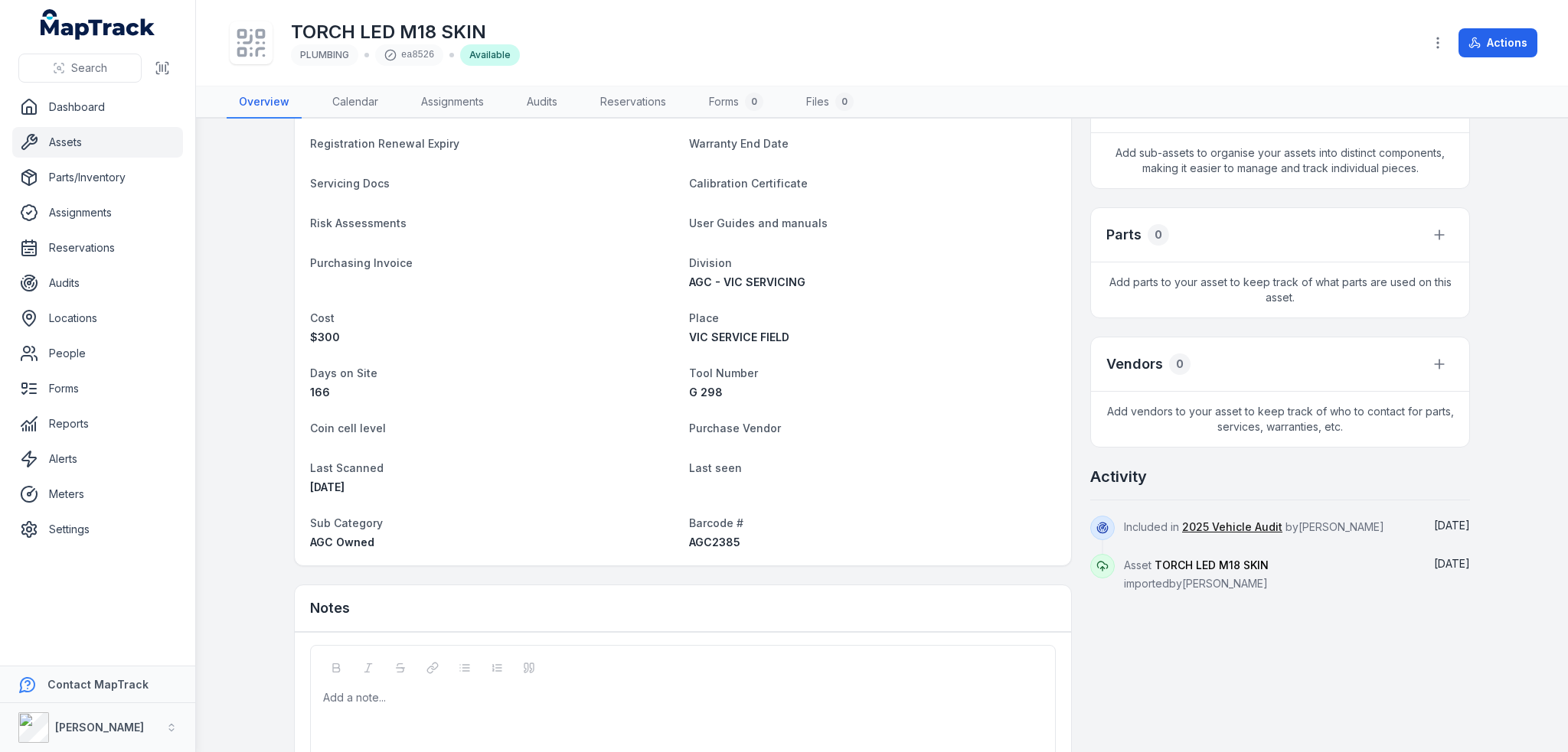
click at [725, 538] on span "AGC2385" at bounding box center [715, 541] width 51 height 13
copy span "AGC2385"
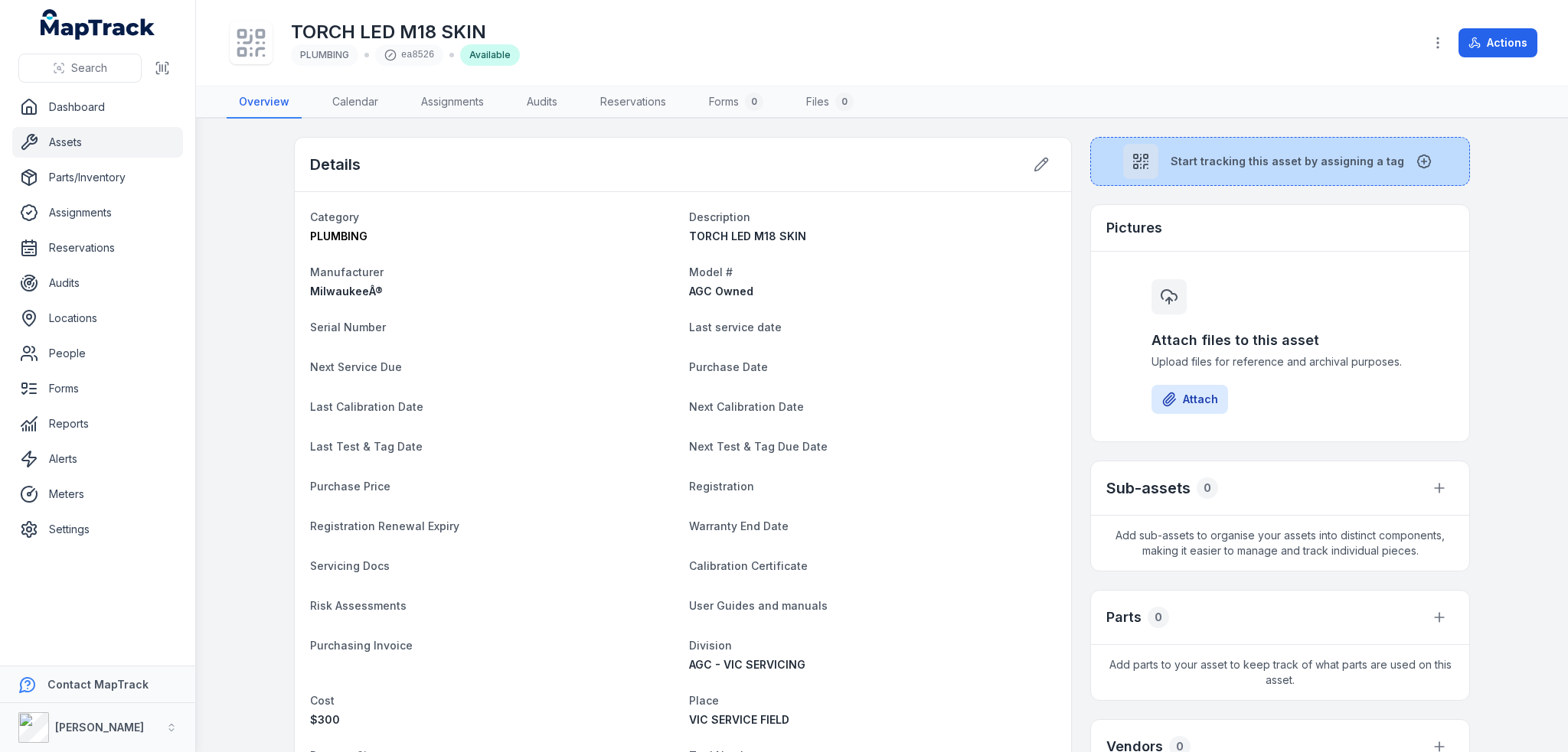
click at [1192, 180] on button "Start tracking this asset by assigning a tag" at bounding box center [1280, 162] width 379 height 49
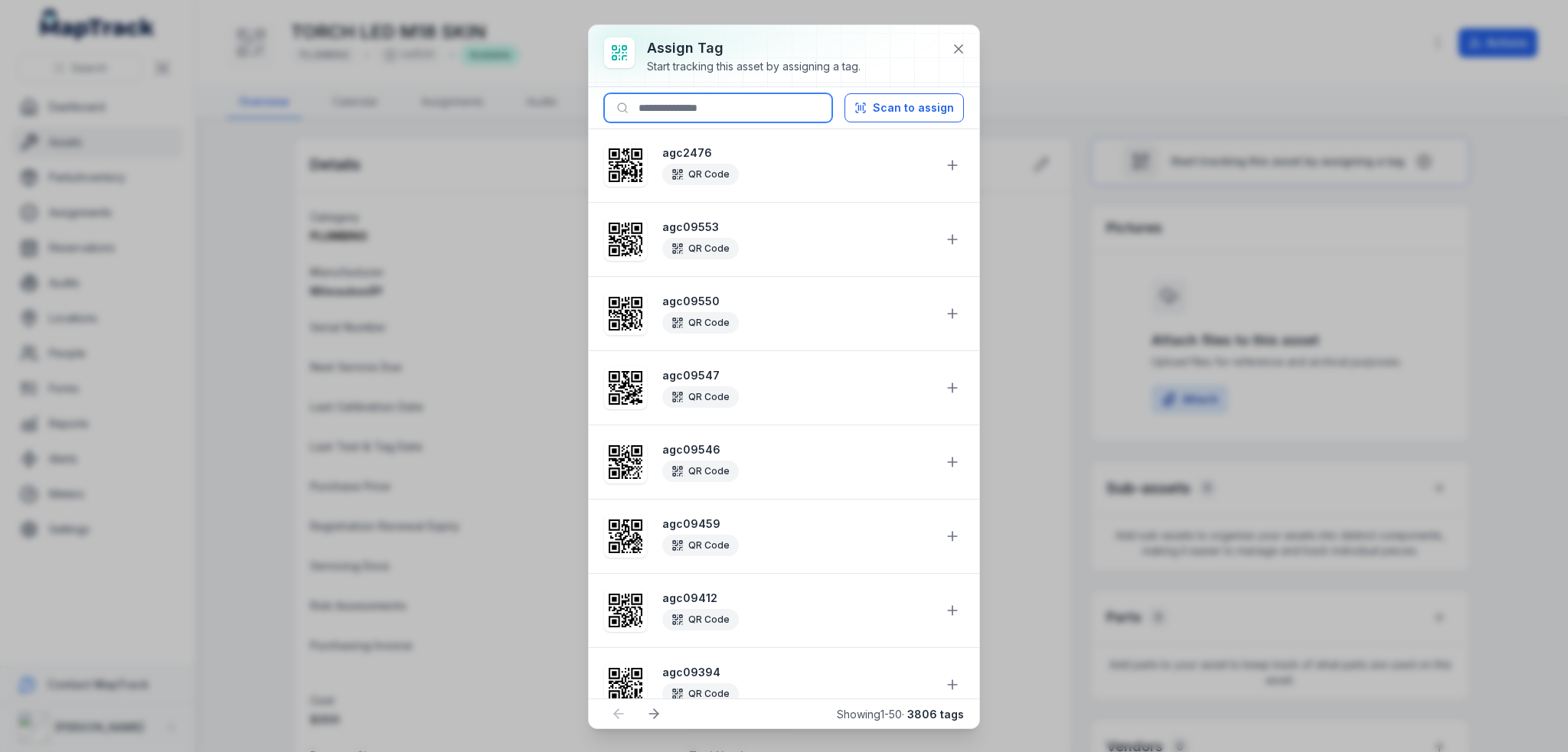
click at [726, 104] on input at bounding box center [718, 108] width 228 height 29
paste input "*******"
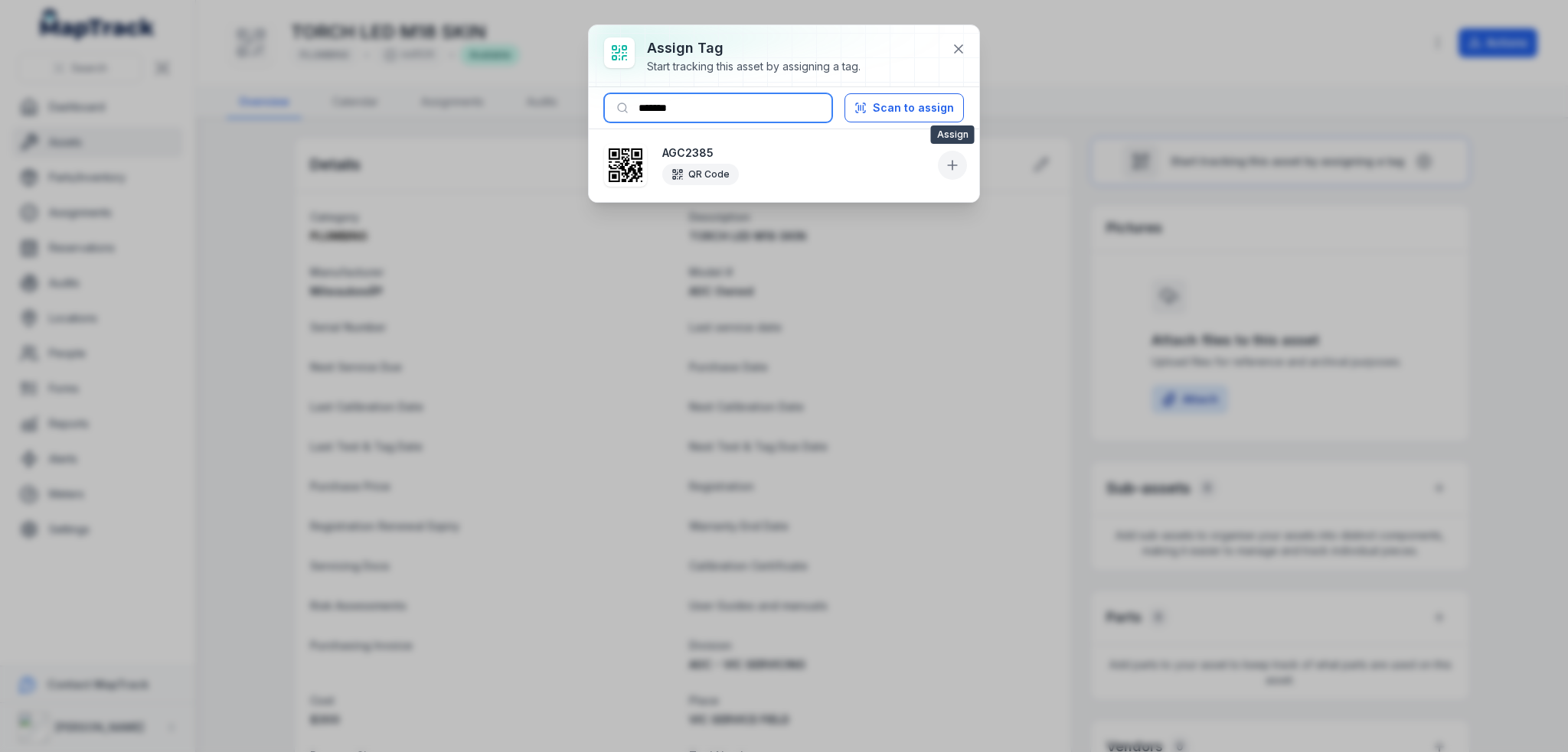
type input "*******"
click at [952, 171] on icon at bounding box center [952, 166] width 16 height 16
